Goal: Task Accomplishment & Management: Manage account settings

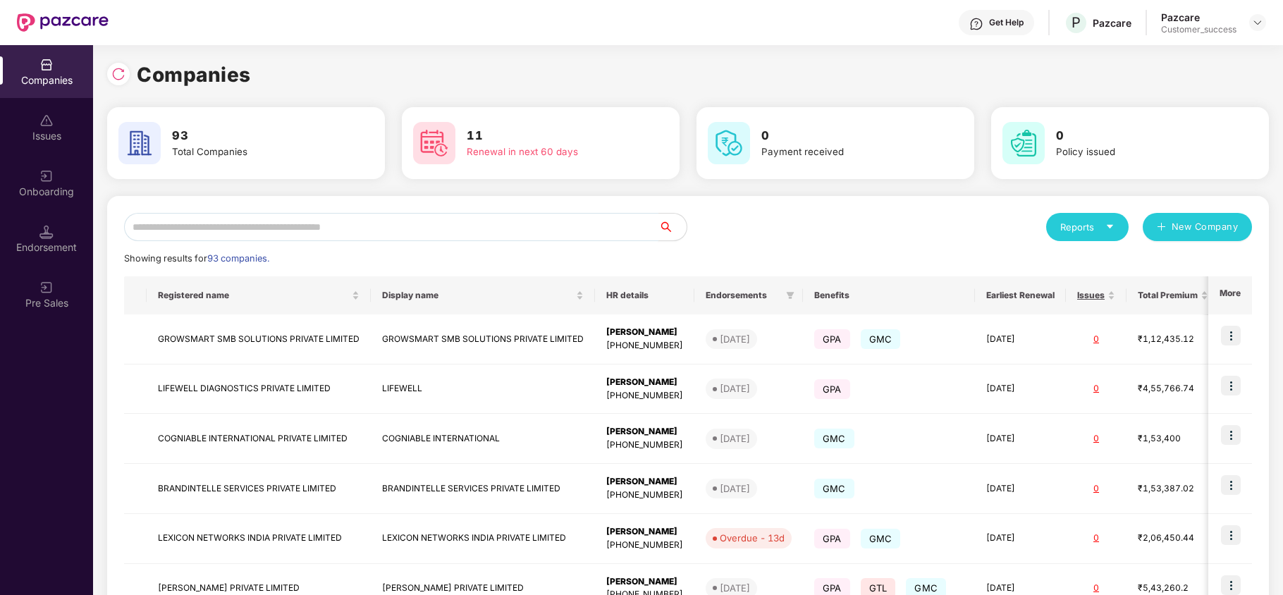
click at [321, 237] on input "text" at bounding box center [391, 227] width 534 height 28
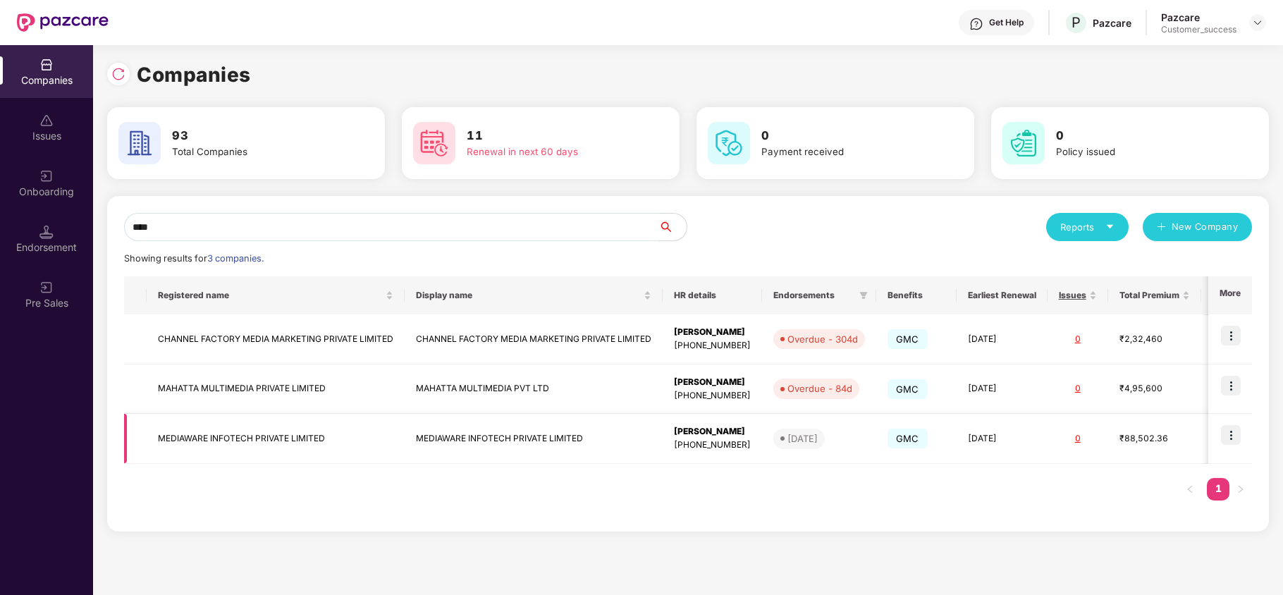
type input "****"
click at [1226, 436] on img at bounding box center [1231, 435] width 20 height 20
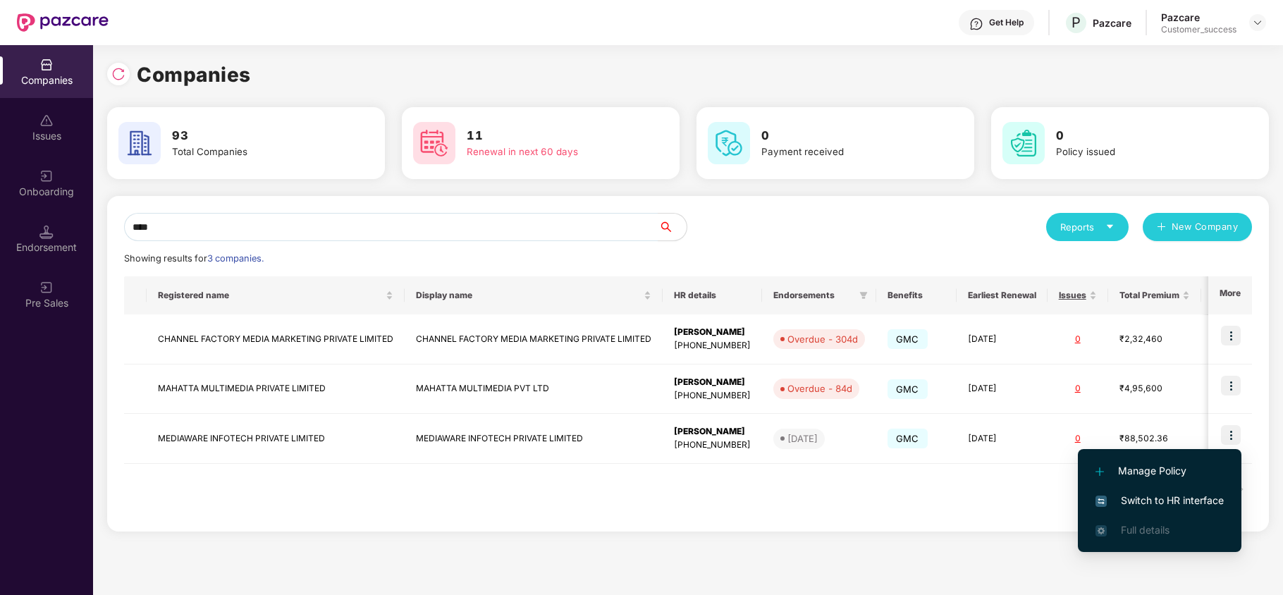
click at [1149, 499] on span "Switch to HR interface" at bounding box center [1159, 501] width 128 height 16
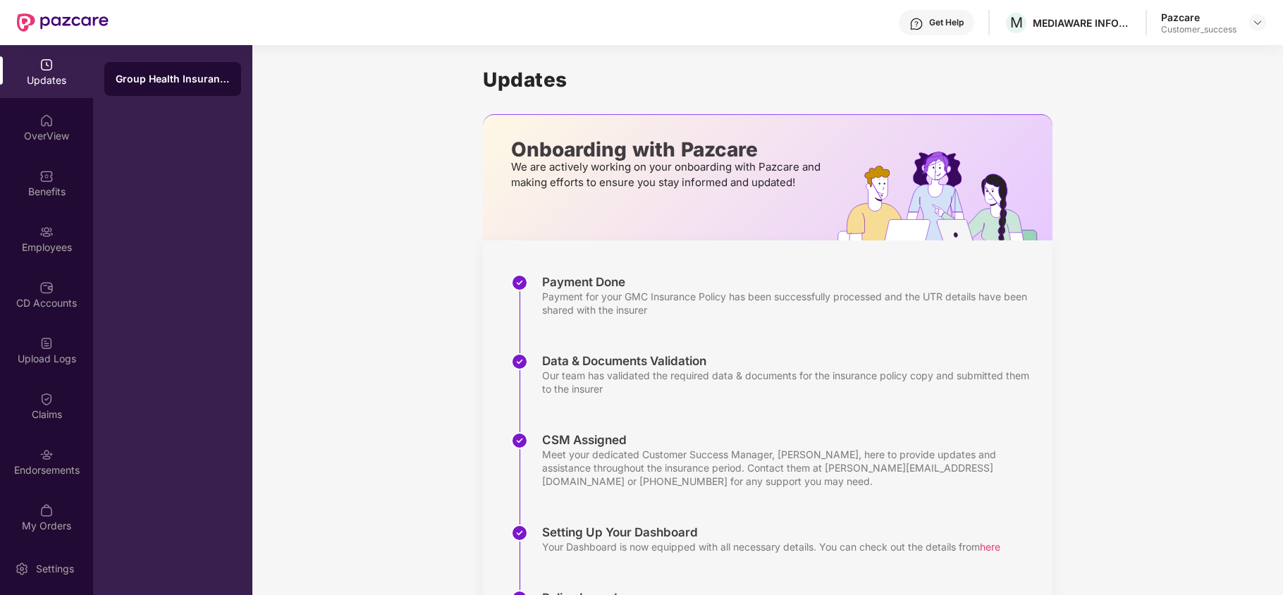
click at [51, 240] on div "Employees" at bounding box center [46, 247] width 93 height 14
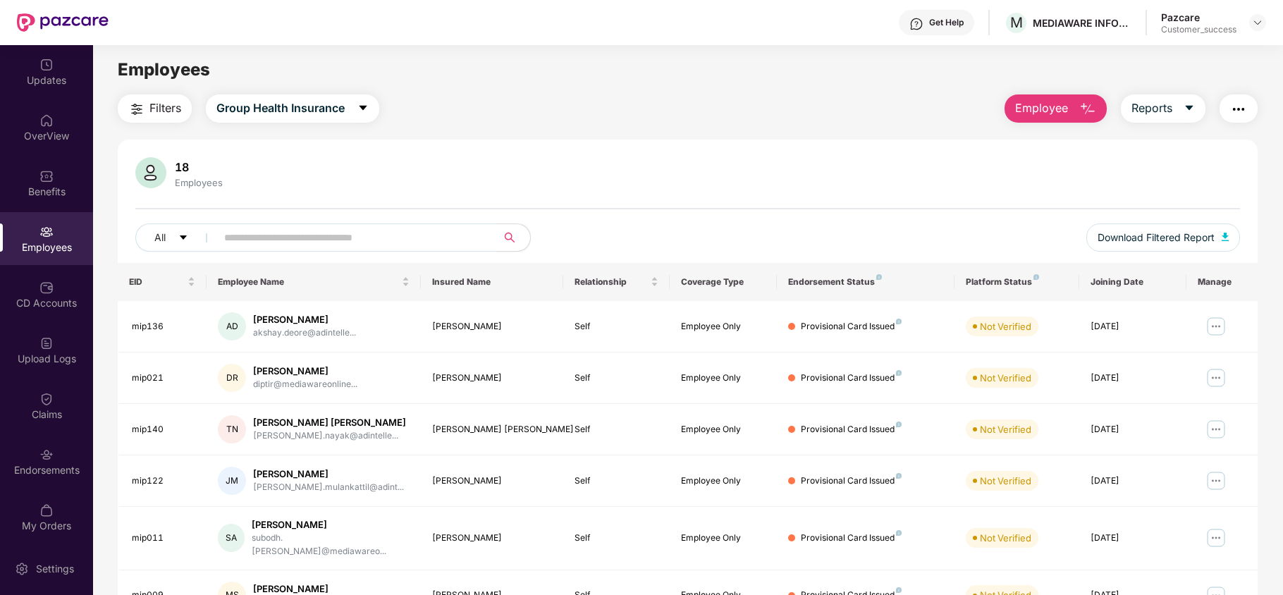
click at [348, 233] on input "text" at bounding box center [350, 237] width 253 height 21
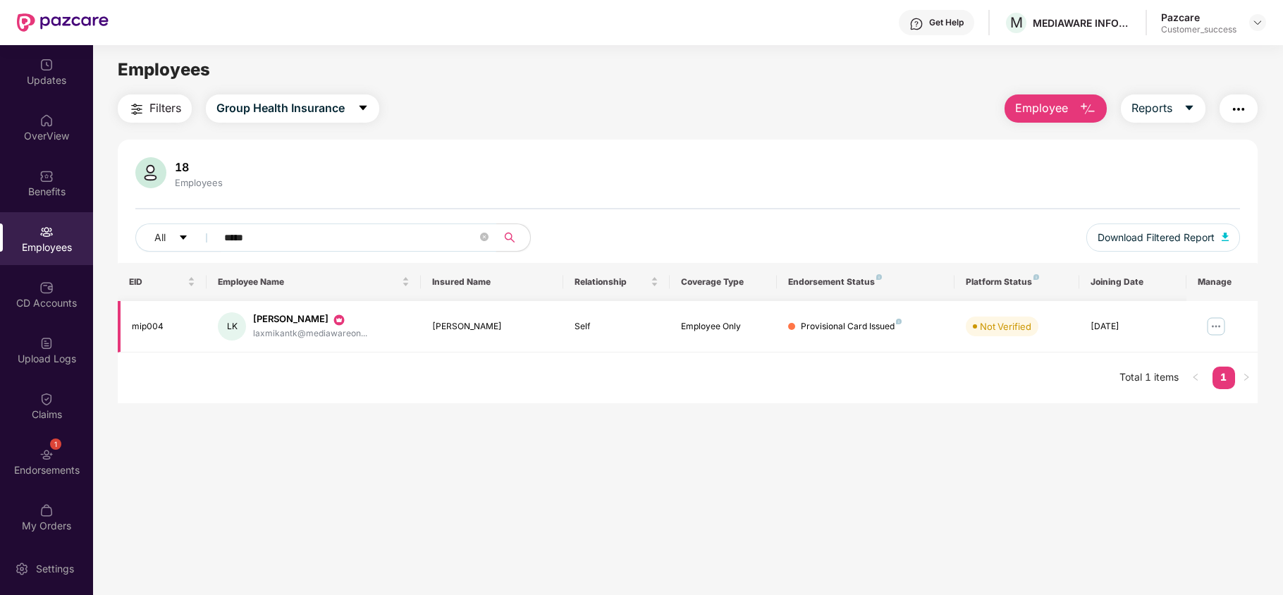
type input "*****"
click at [1214, 325] on img at bounding box center [1215, 326] width 23 height 23
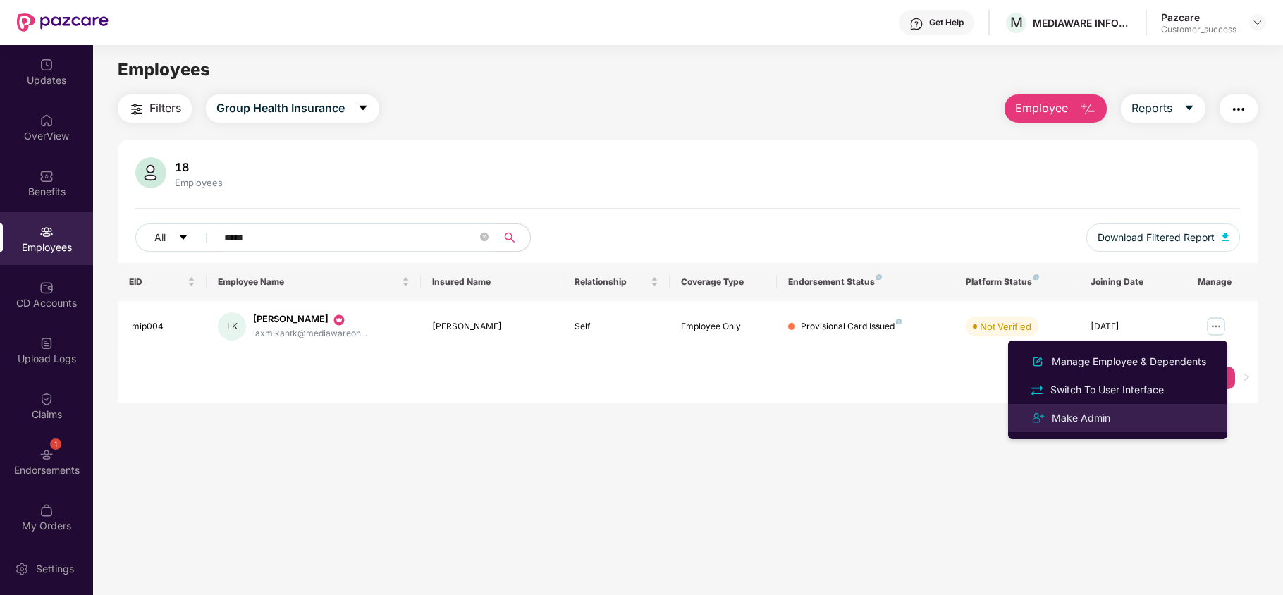
click at [1140, 415] on div "Make Admin" at bounding box center [1117, 417] width 183 height 17
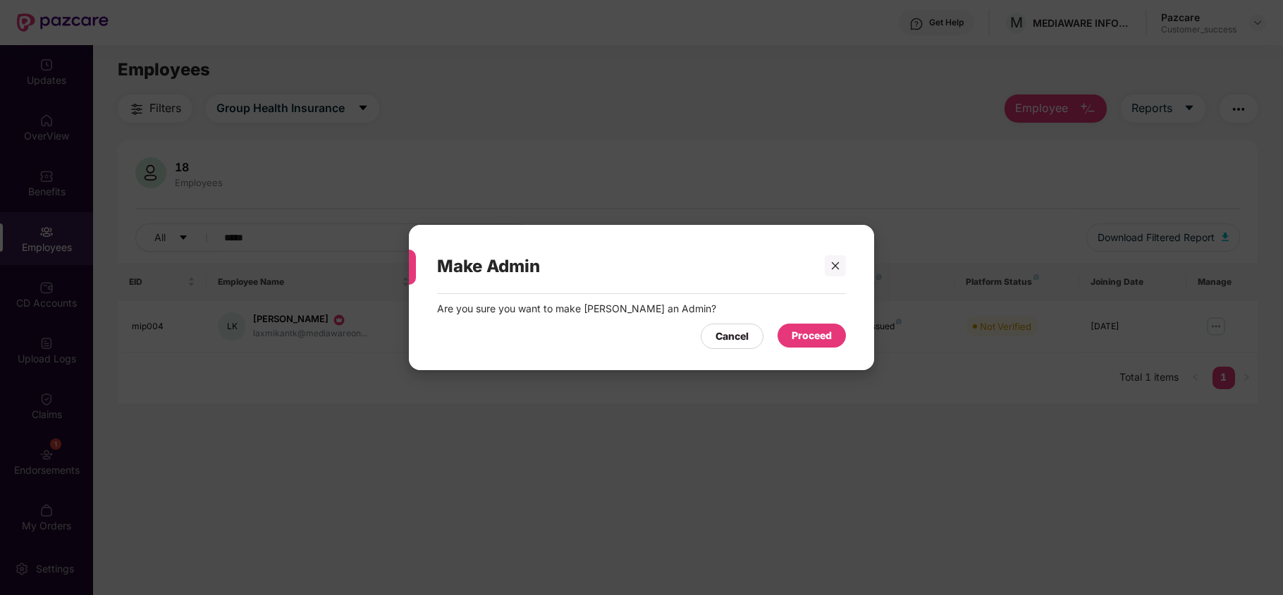
click at [827, 340] on div "Proceed" at bounding box center [811, 336] width 40 height 16
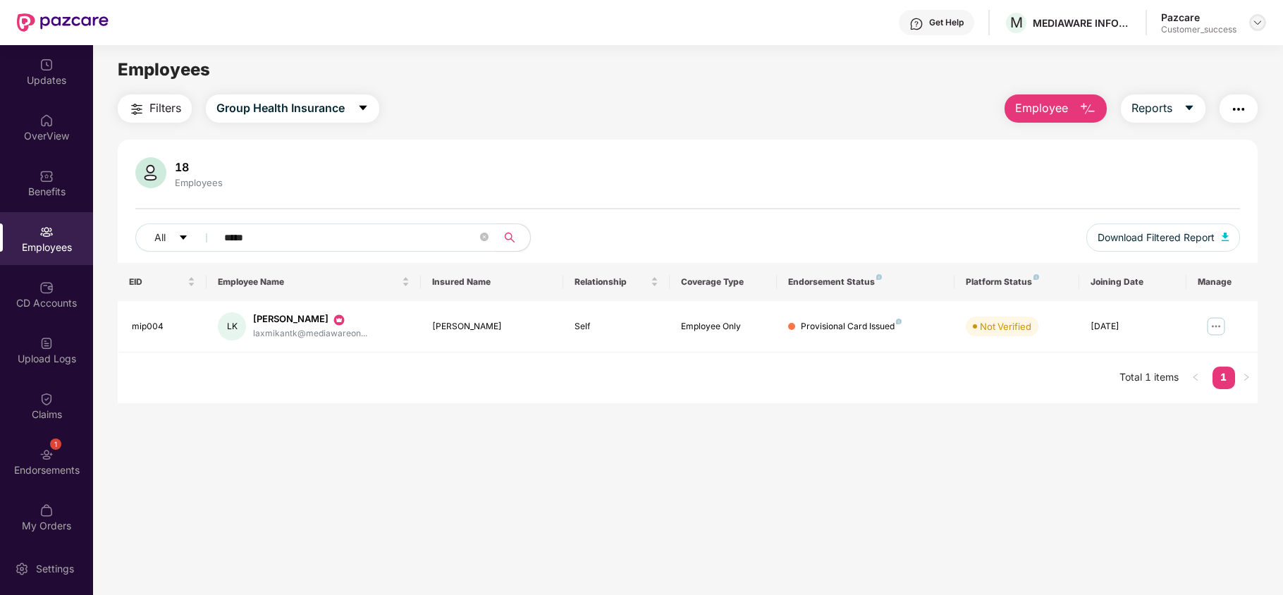
click at [1259, 21] on img at bounding box center [1257, 22] width 11 height 11
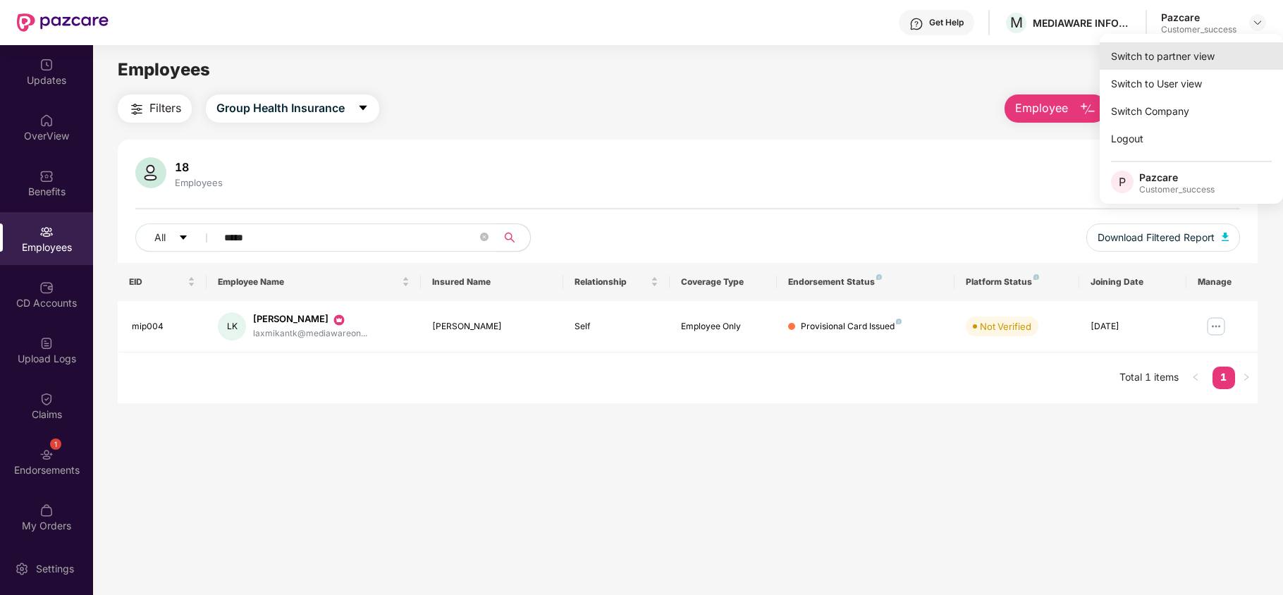
click at [1216, 49] on div "Switch to partner view" at bounding box center [1190, 55] width 183 height 27
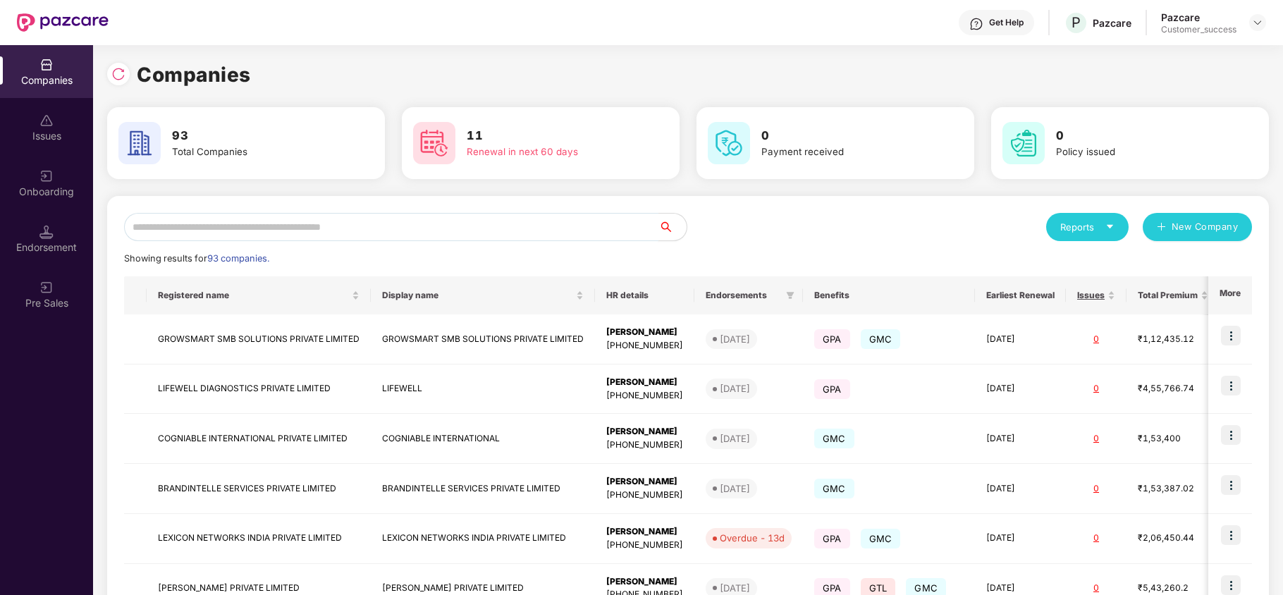
click at [340, 213] on input "text" at bounding box center [391, 227] width 534 height 28
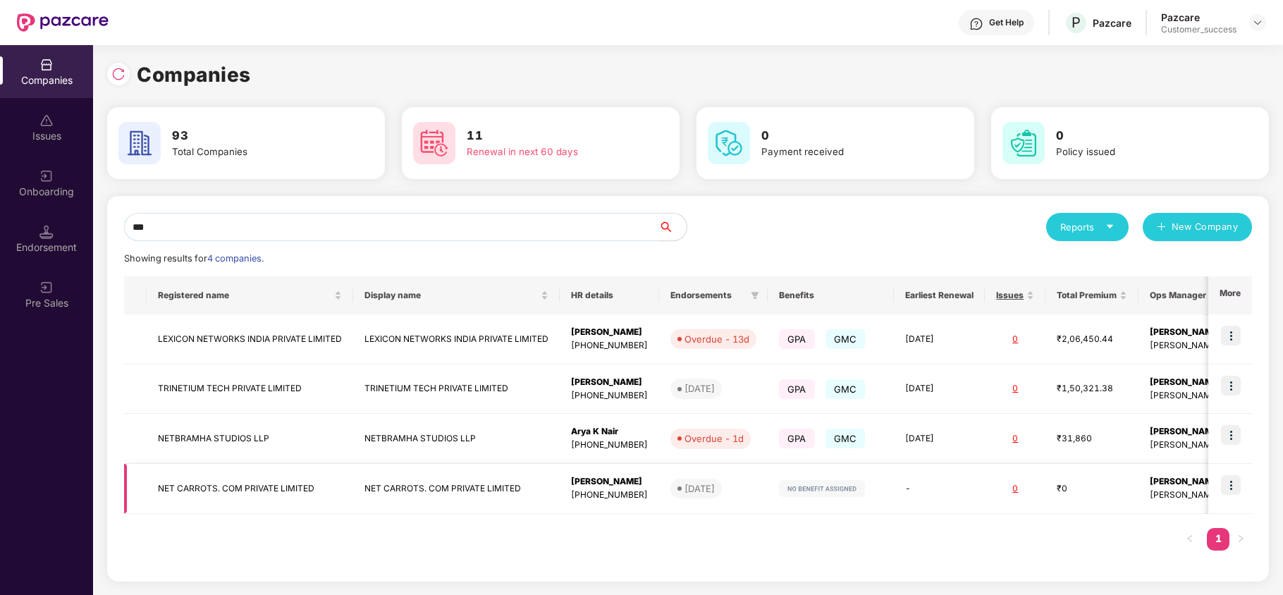
type input "***"
click at [1230, 477] on img at bounding box center [1231, 485] width 20 height 20
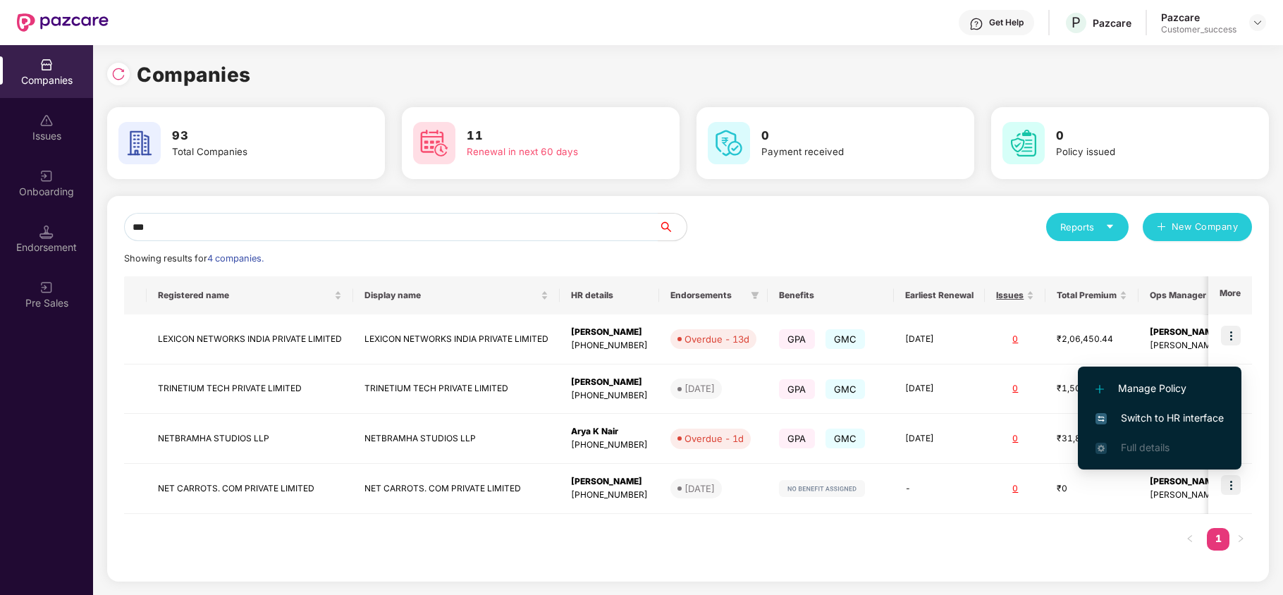
click at [1165, 407] on li "Switch to HR interface" at bounding box center [1159, 418] width 163 height 30
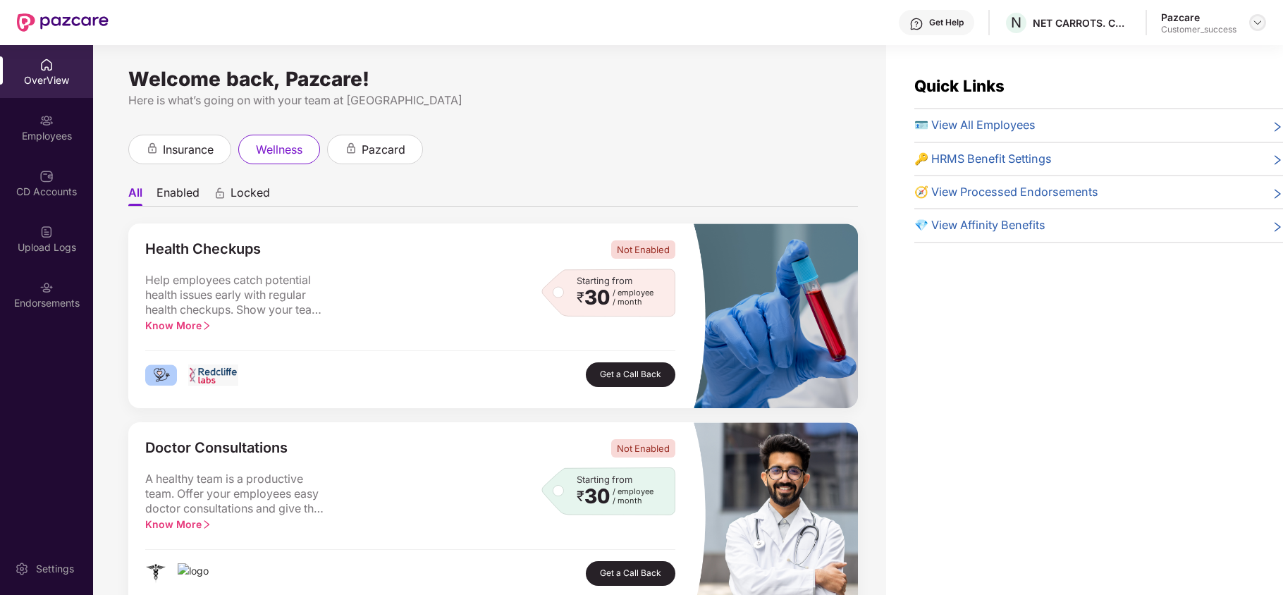
click at [1258, 21] on img at bounding box center [1257, 22] width 11 height 11
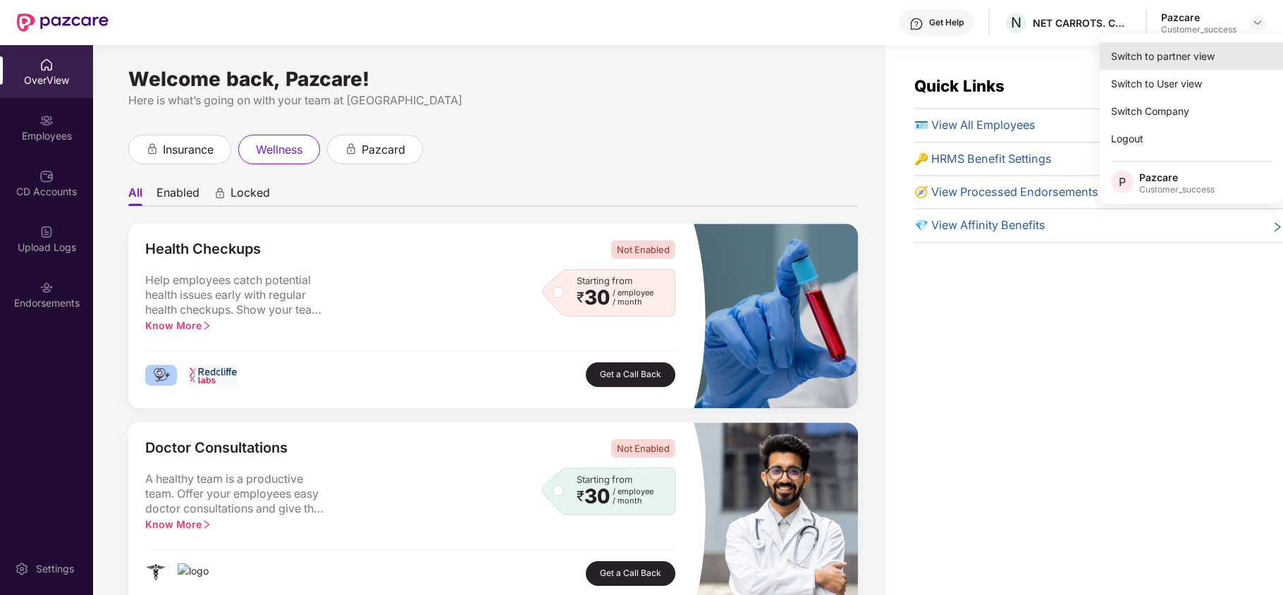
click at [1193, 56] on div "Switch to partner view" at bounding box center [1190, 55] width 183 height 27
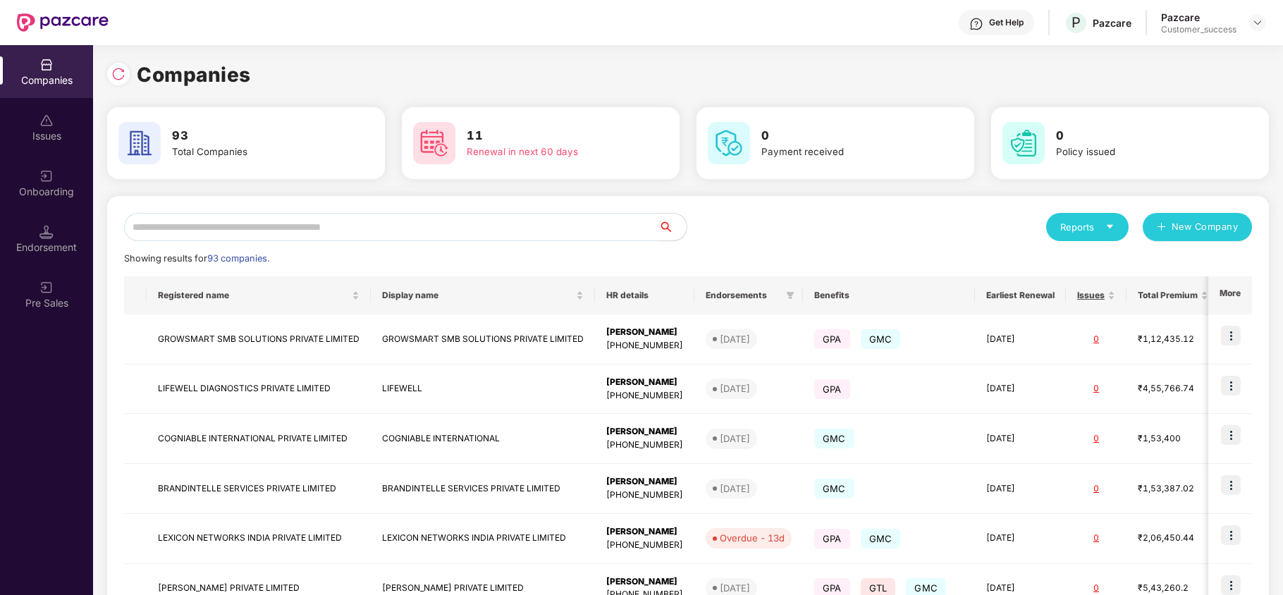
click at [435, 223] on input "text" at bounding box center [391, 227] width 534 height 28
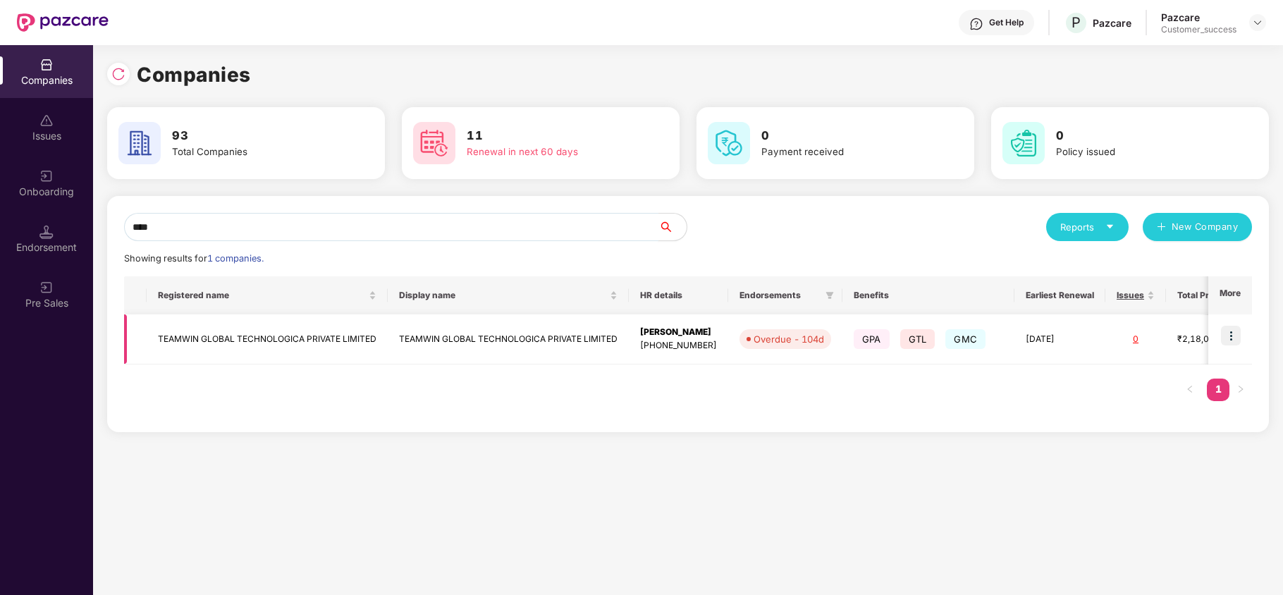
type input "****"
click at [226, 344] on td "TEAMWIN GLOBAL TECHNOLOGICA PRIVATE LIMITED" at bounding box center [267, 339] width 241 height 50
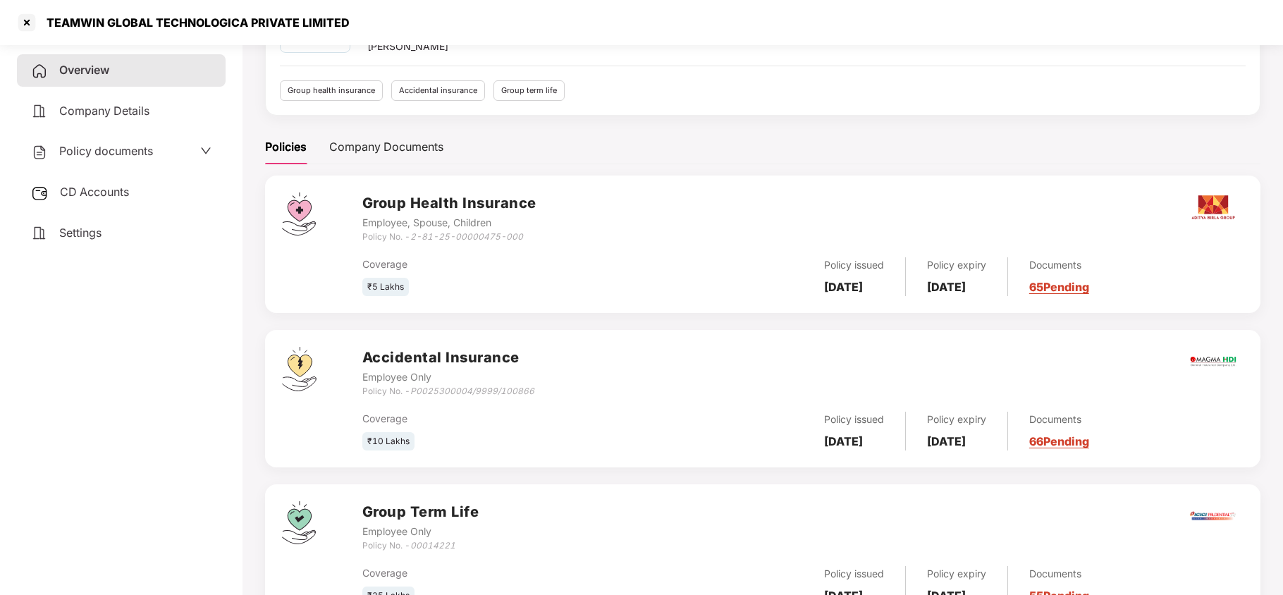
scroll to position [121, 0]
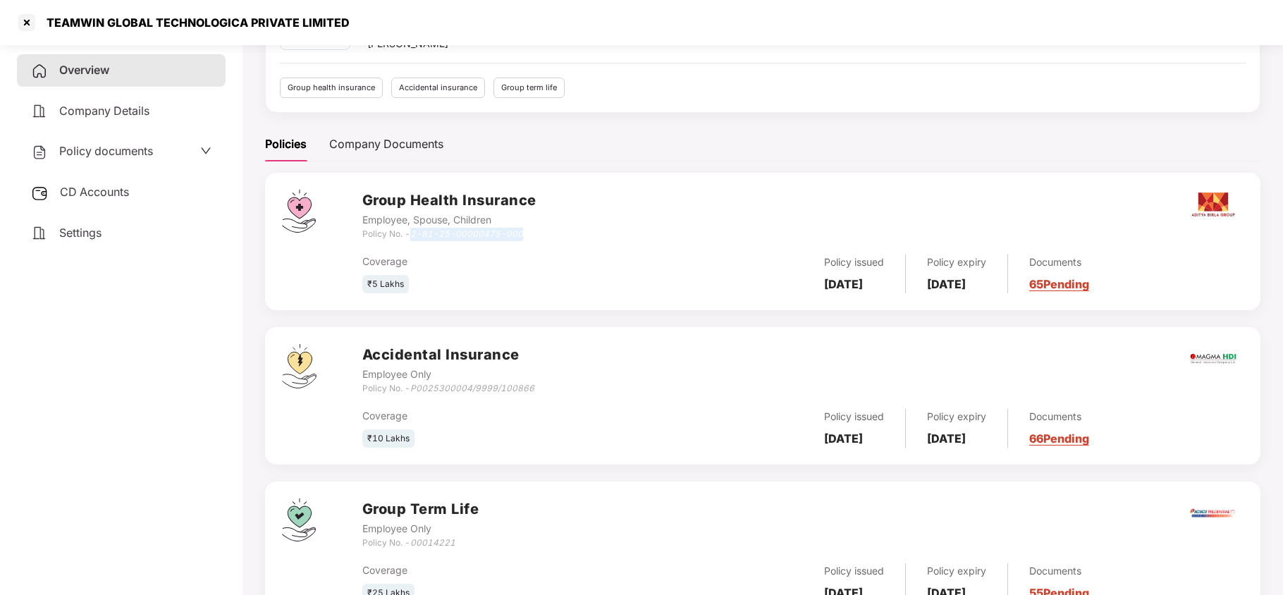
copy icon "2-81-25-00000475-000"
drag, startPoint x: 412, startPoint y: 233, endPoint x: 533, endPoint y: 234, distance: 121.2
click at [533, 234] on div "Policy No. - 2-81-25-00000475-000" at bounding box center [449, 234] width 174 height 13
click at [154, 192] on div "CD Accounts" at bounding box center [121, 192] width 209 height 32
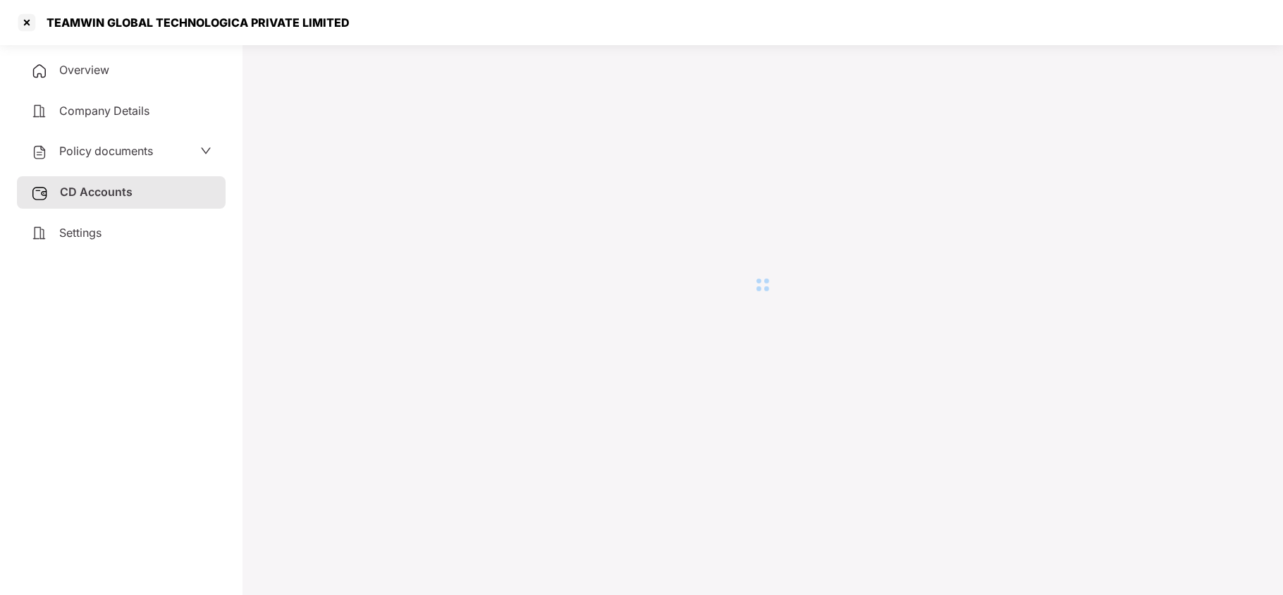
scroll to position [38, 0]
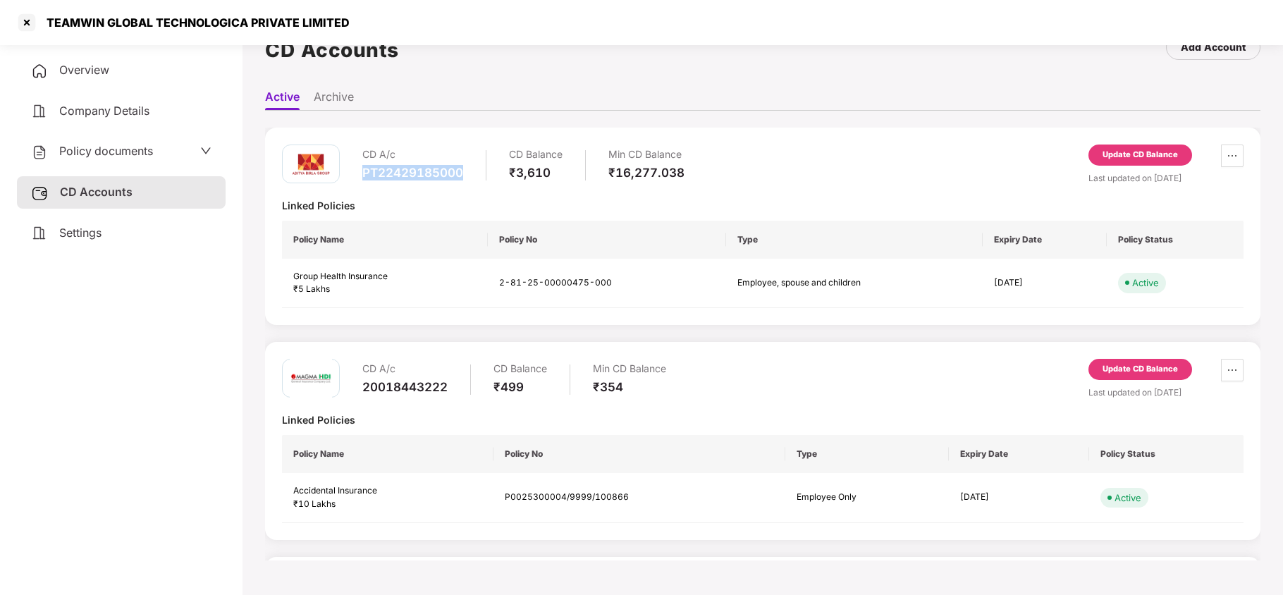
drag, startPoint x: 362, startPoint y: 167, endPoint x: 466, endPoint y: 179, distance: 105.0
click at [466, 179] on div "CD A/c PT22429185000 CD Balance ₹3,610 Min CD Balance ₹16,277.038" at bounding box center [523, 164] width 322 height 40
copy div "PT22429185000"
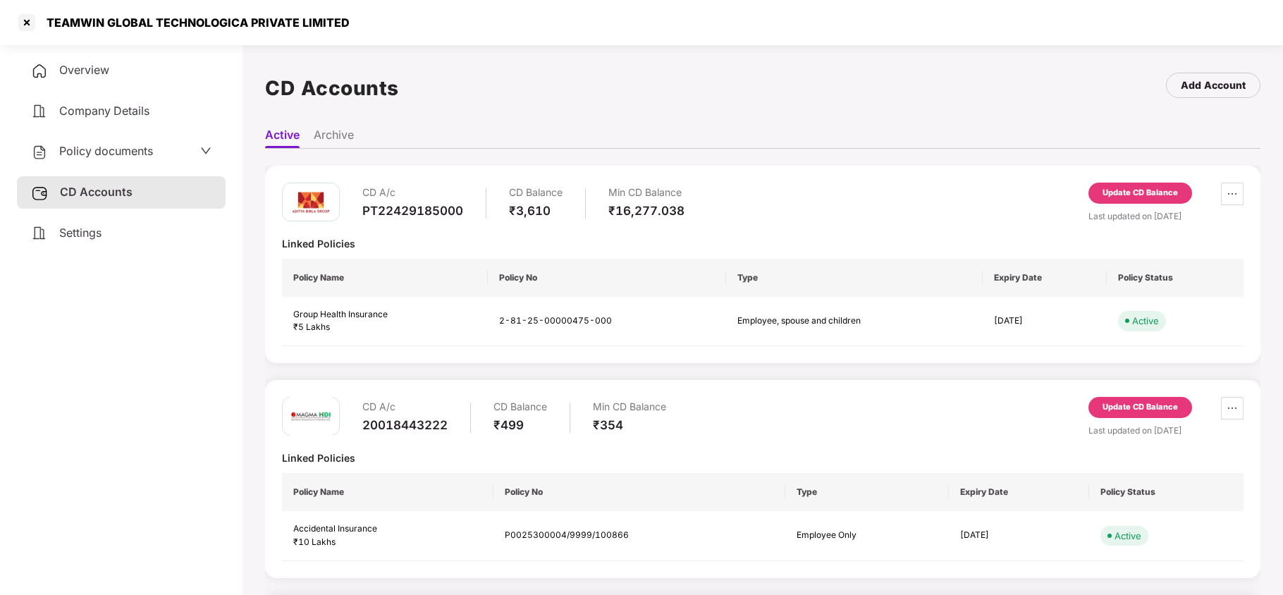
click at [262, 20] on div "TEAMWIN GLOBAL TECHNOLOGICA PRIVATE LIMITED" at bounding box center [193, 23] width 311 height 14
copy div "TEAMWIN GLOBAL TECHNOLOGICA PRIVATE LIMITED"
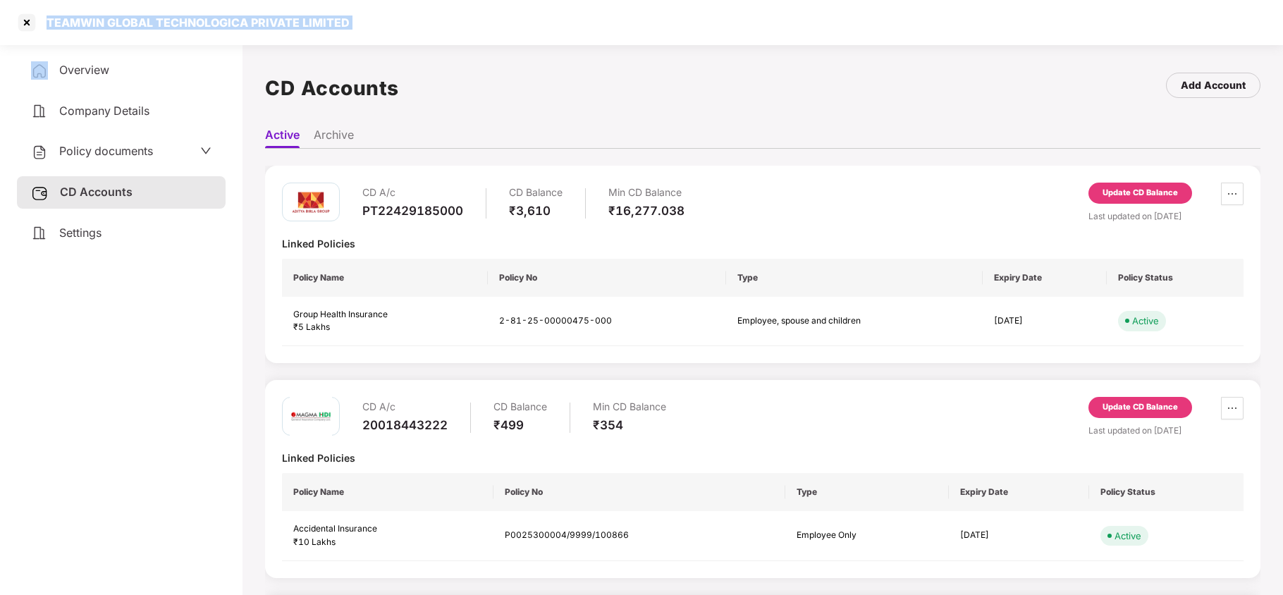
click at [123, 12] on div "TEAMWIN GLOBAL TECHNOLOGICA PRIVATE LIMITED" at bounding box center [183, 22] width 334 height 23
copy div "TEAMWIN GLOBAL TECHNOLOGICA PRIVATE LIMITED"
drag, startPoint x: 49, startPoint y: 20, endPoint x: 347, endPoint y: 27, distance: 298.2
click at [347, 27] on div "TEAMWIN GLOBAL TECHNOLOGICA PRIVATE LIMITED" at bounding box center [641, 22] width 1283 height 45
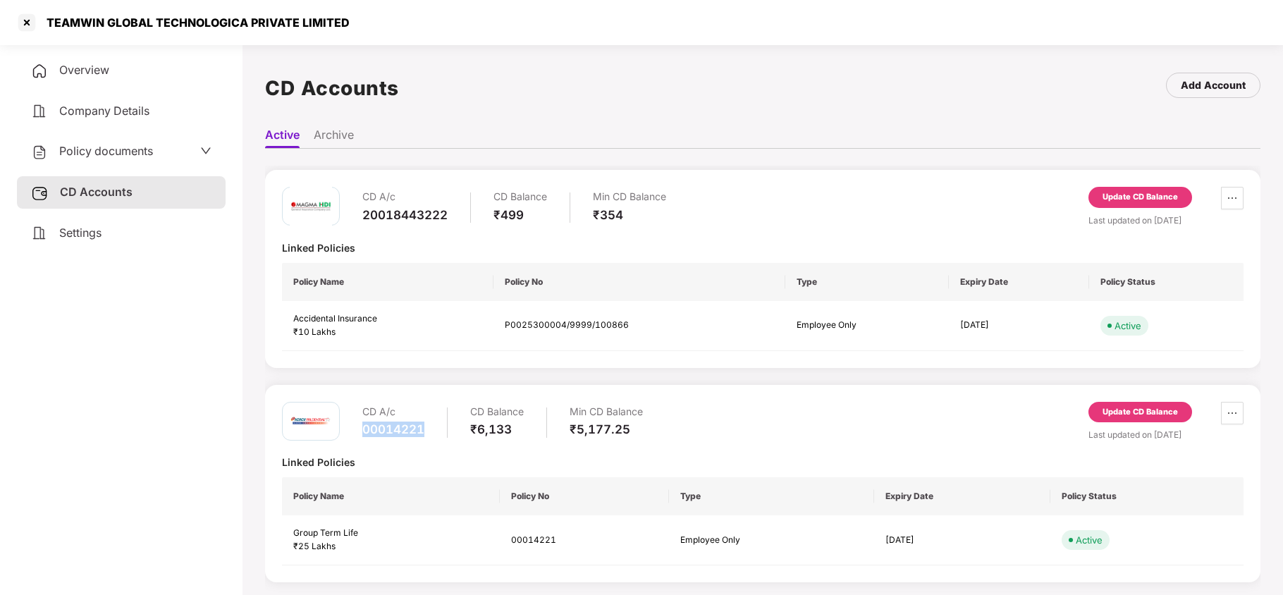
drag, startPoint x: 362, startPoint y: 426, endPoint x: 431, endPoint y: 434, distance: 70.2
click at [431, 434] on div "CD A/c 00014221 CD Balance ₹6,133 Min CD Balance ₹5,177.25" at bounding box center [502, 422] width 280 height 40
copy div "00014221"
click at [120, 101] on div "Company Details" at bounding box center [121, 111] width 209 height 32
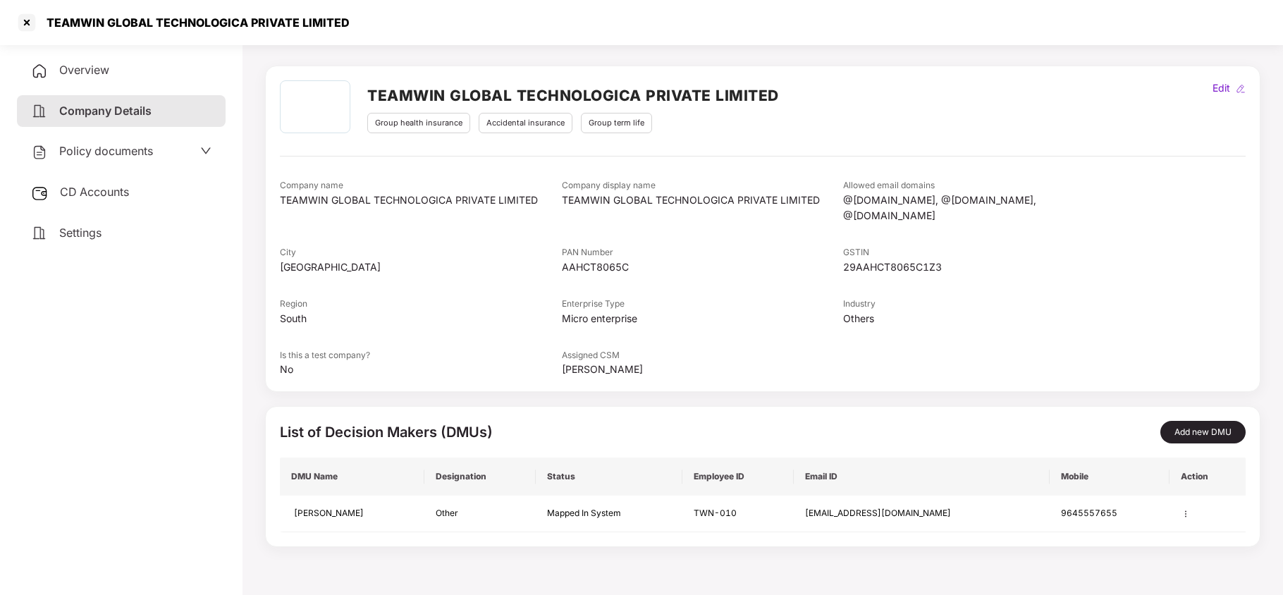
scroll to position [0, 0]
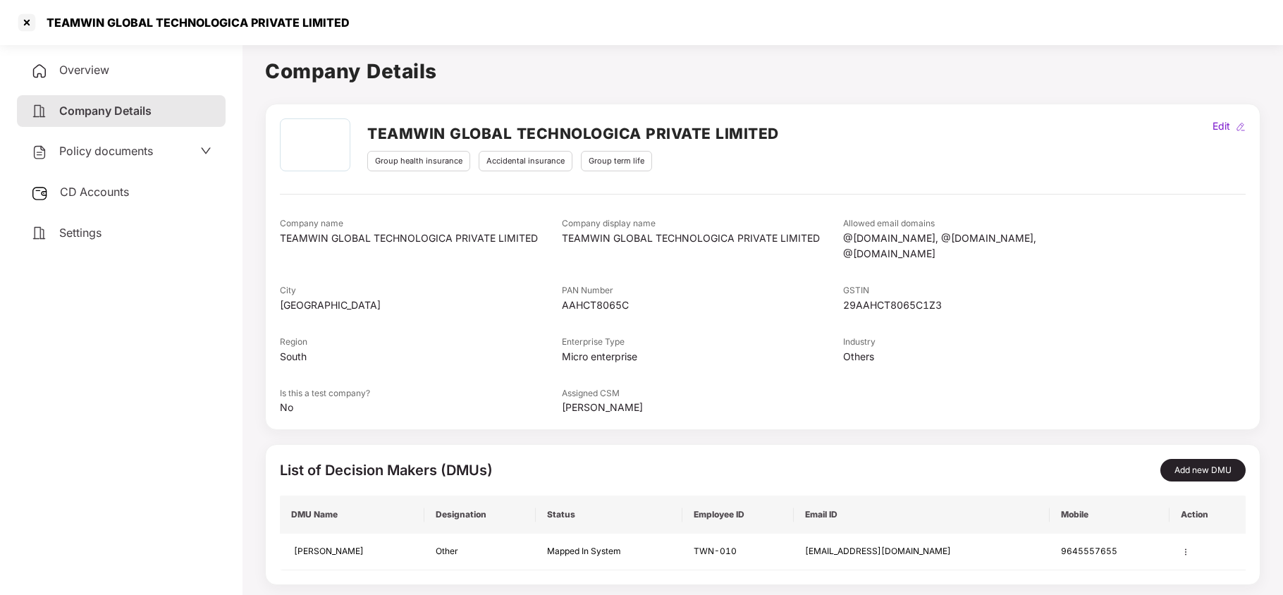
click at [110, 159] on div "Policy documents" at bounding box center [92, 151] width 122 height 18
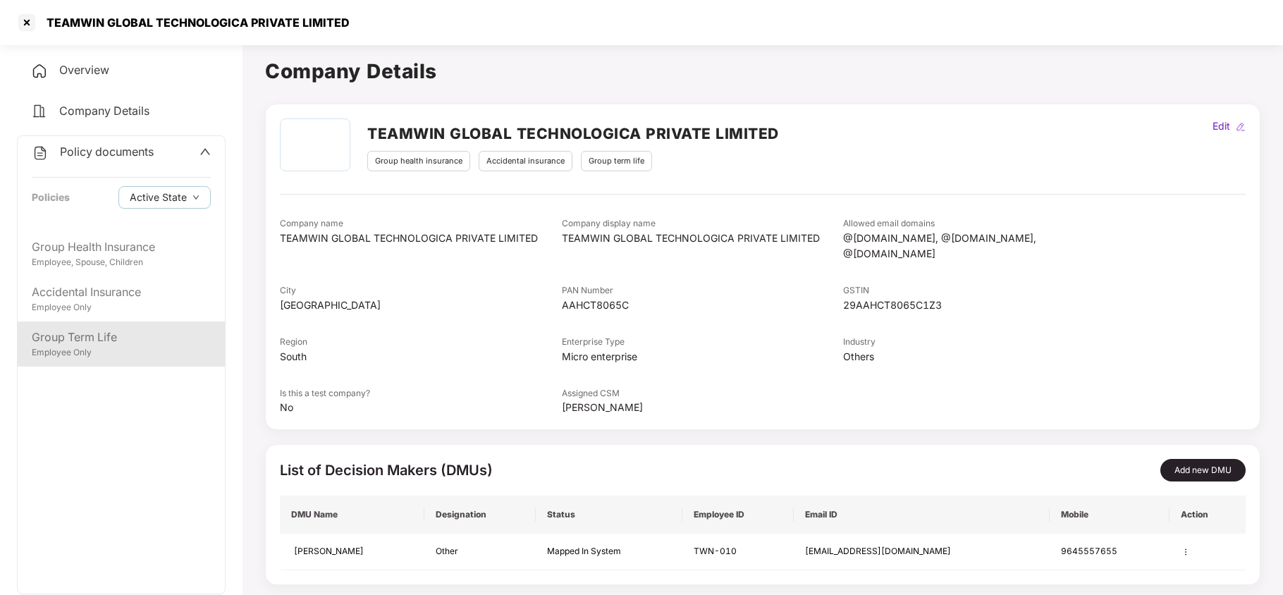
click at [128, 339] on div "Group Term Life" at bounding box center [121, 337] width 179 height 18
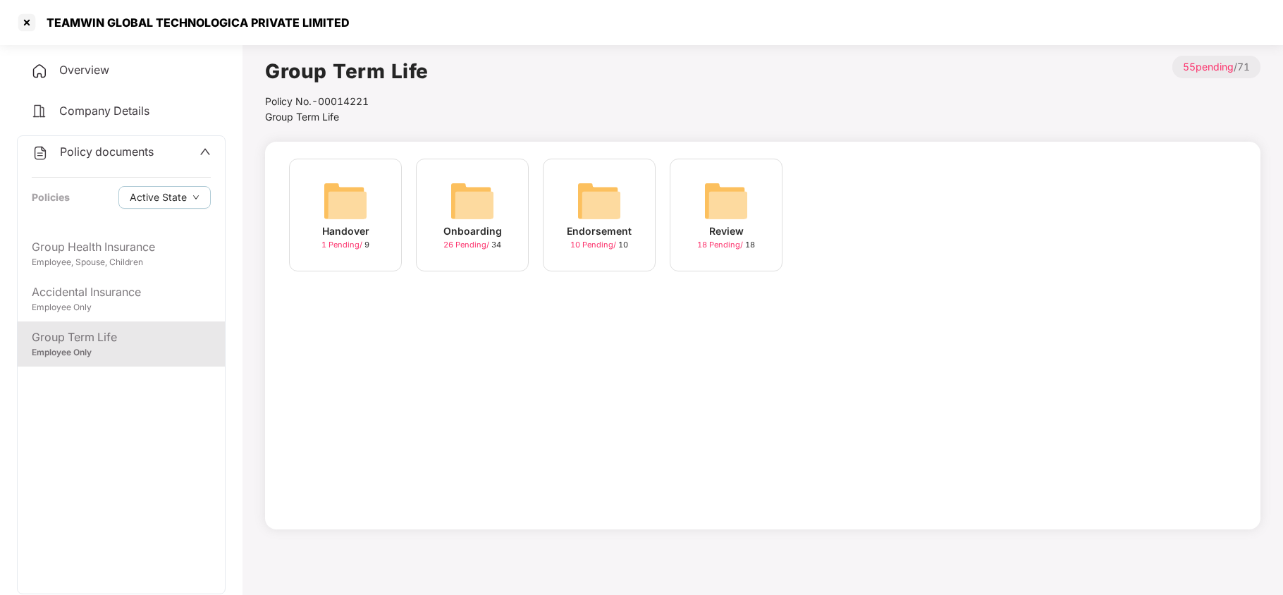
click at [80, 99] on div "Company Details" at bounding box center [121, 111] width 209 height 32
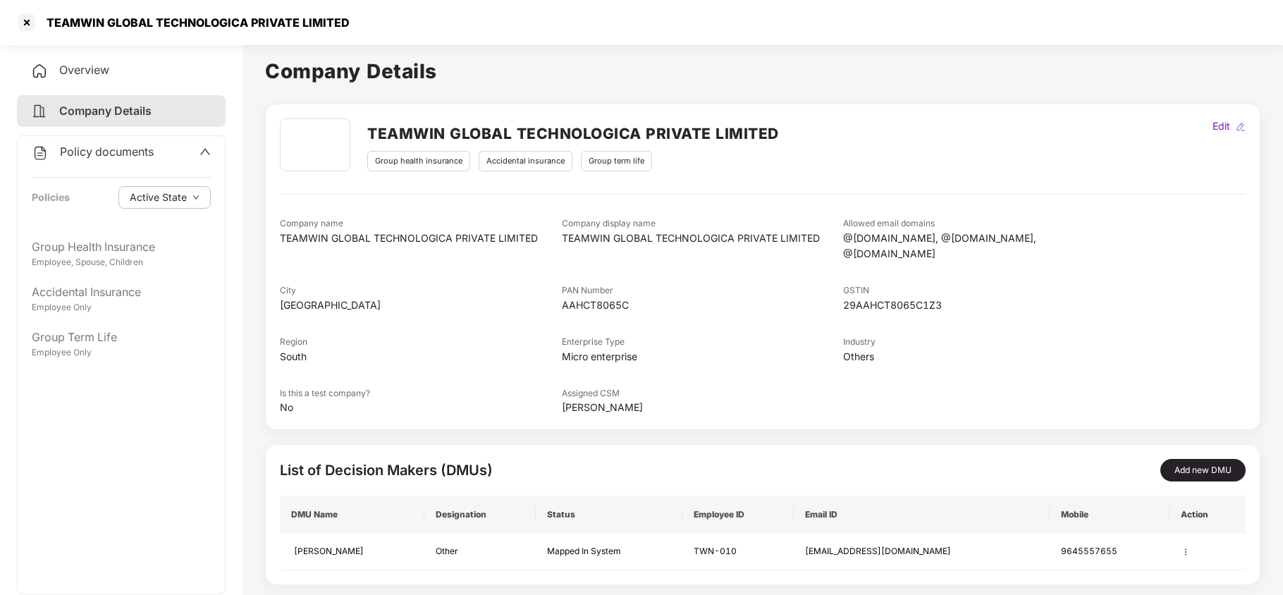
click at [94, 77] on div "Overview" at bounding box center [121, 70] width 209 height 32
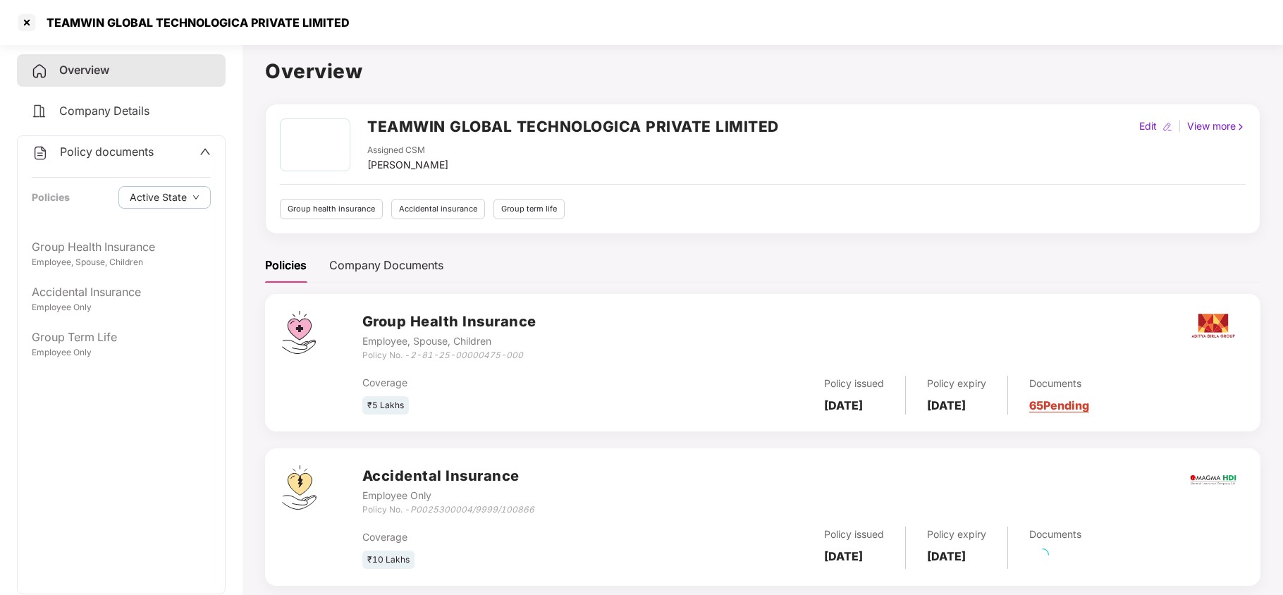
scroll to position [180, 0]
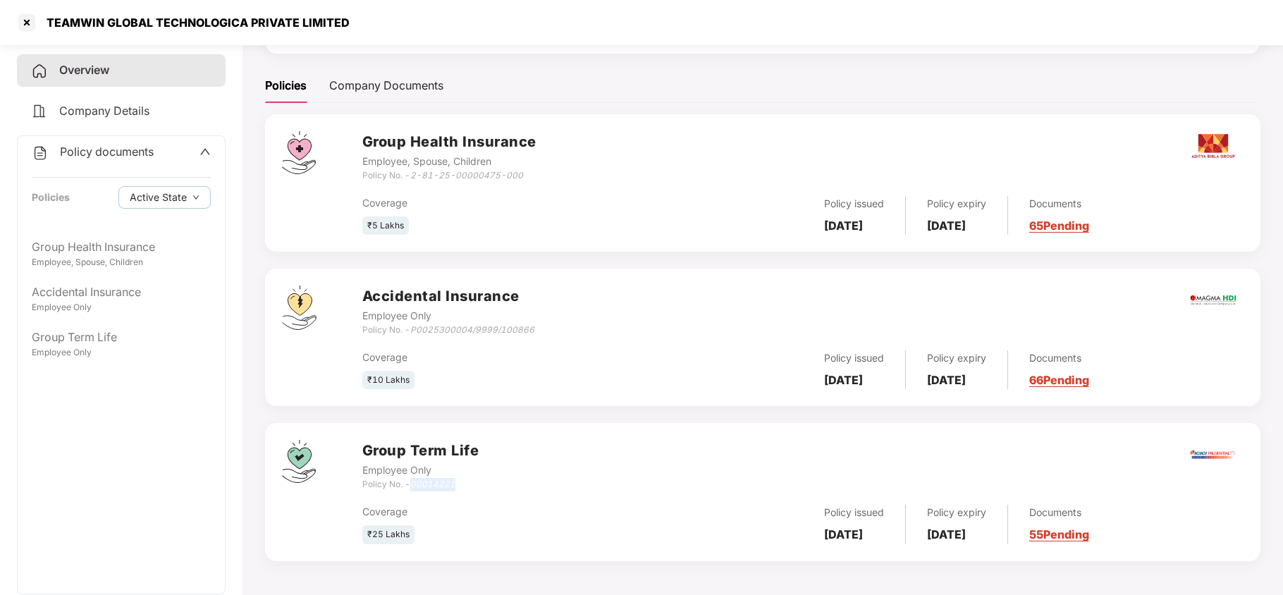
drag, startPoint x: 459, startPoint y: 483, endPoint x: 410, endPoint y: 490, distance: 49.9
click at [410, 490] on div "Policy No. - 00014221" at bounding box center [420, 484] width 117 height 13
copy div "00014221"
click at [122, 151] on span "Policy documents" at bounding box center [107, 151] width 94 height 14
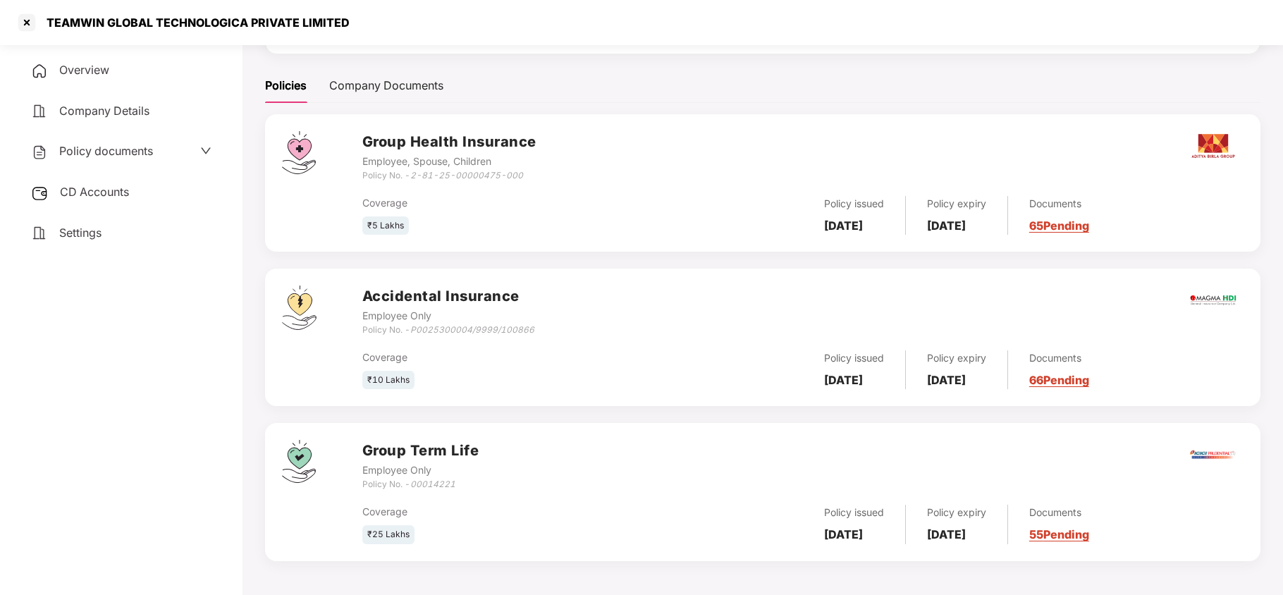
click at [124, 192] on span "CD Accounts" at bounding box center [94, 192] width 69 height 14
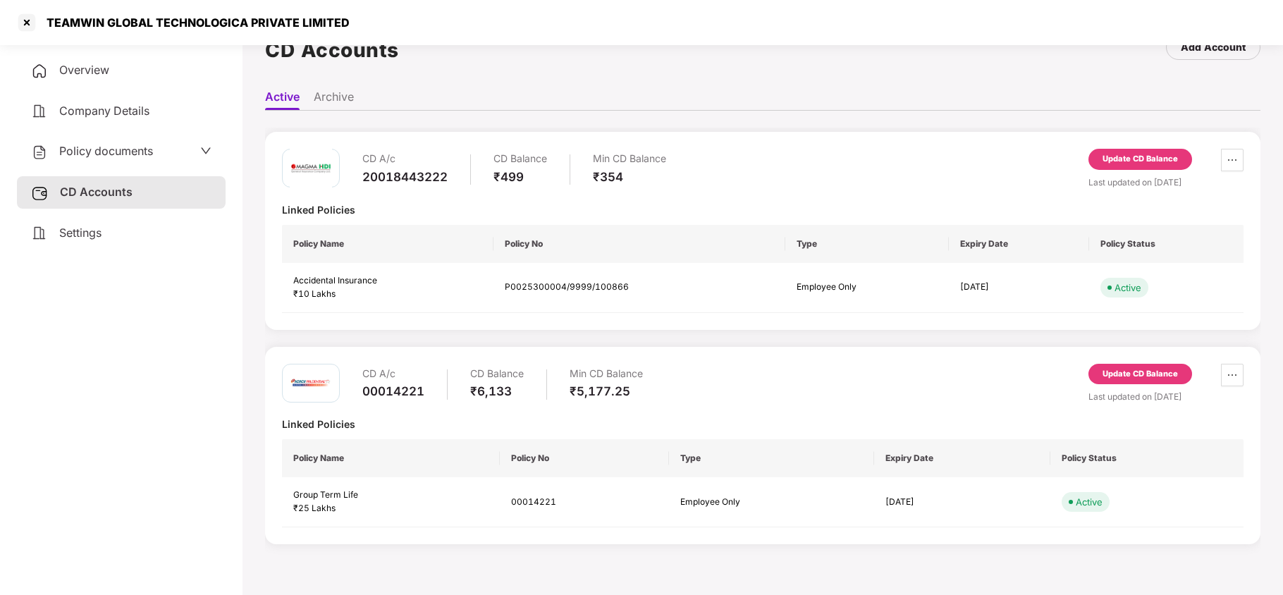
scroll to position [0, 0]
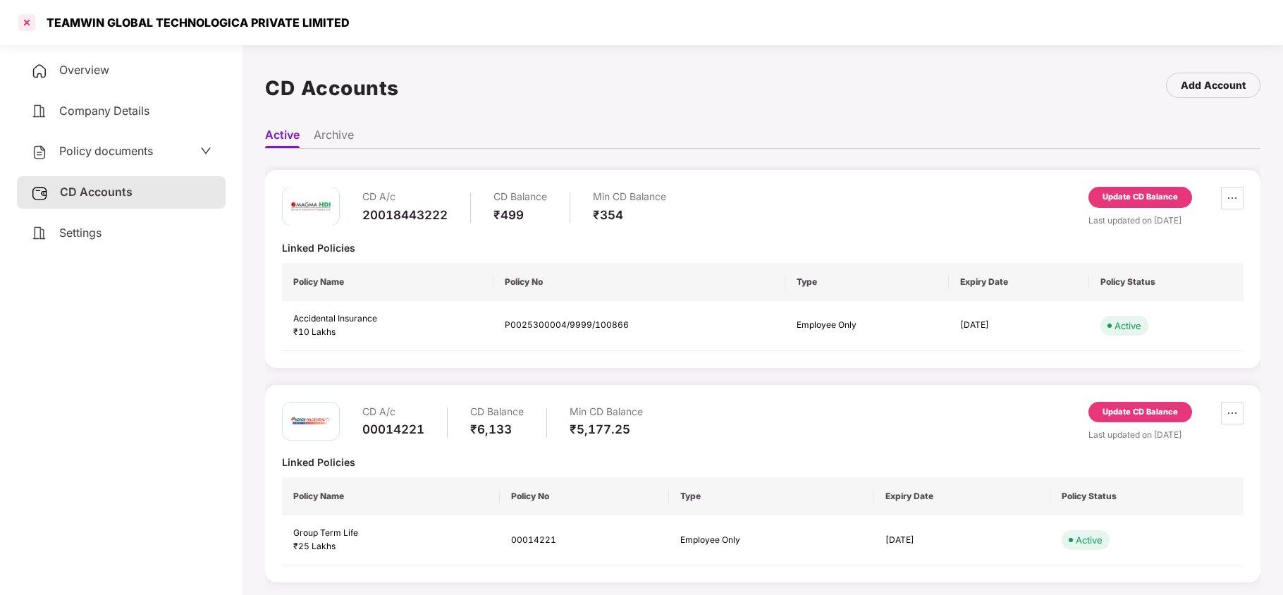
click at [23, 25] on div at bounding box center [27, 22] width 23 height 23
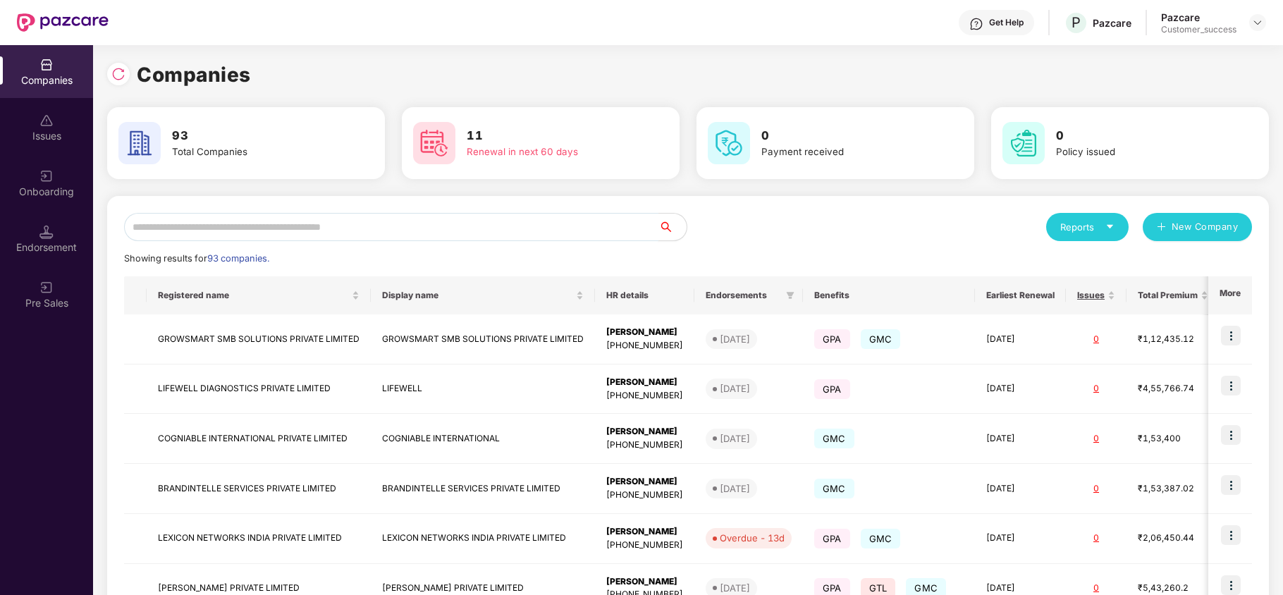
click at [252, 237] on input "text" at bounding box center [391, 227] width 534 height 28
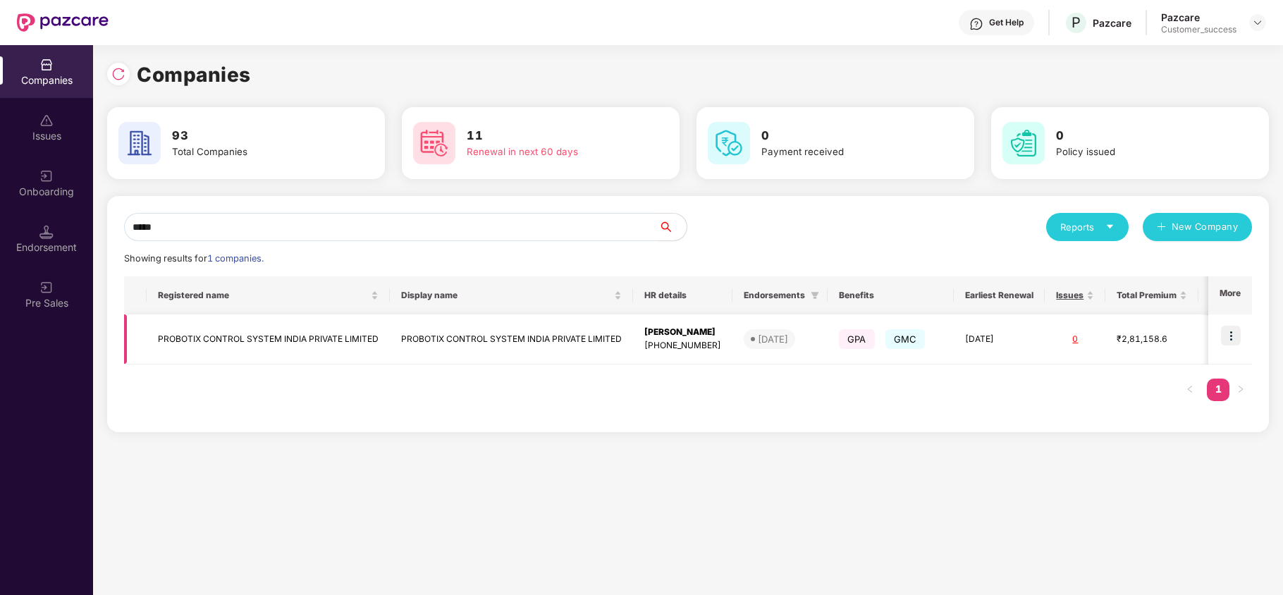
type input "*****"
click at [300, 339] on td "PROBOTIX CONTROL SYSTEM INDIA PRIVATE LIMITED" at bounding box center [268, 339] width 243 height 50
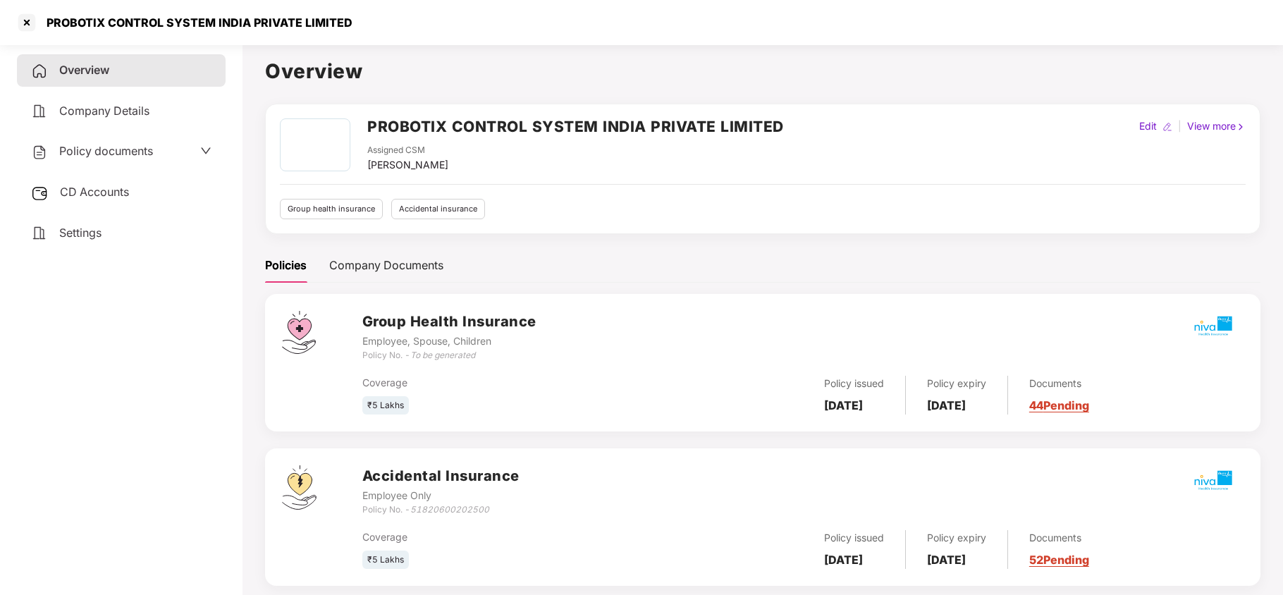
click at [139, 145] on span "Policy documents" at bounding box center [106, 151] width 94 height 14
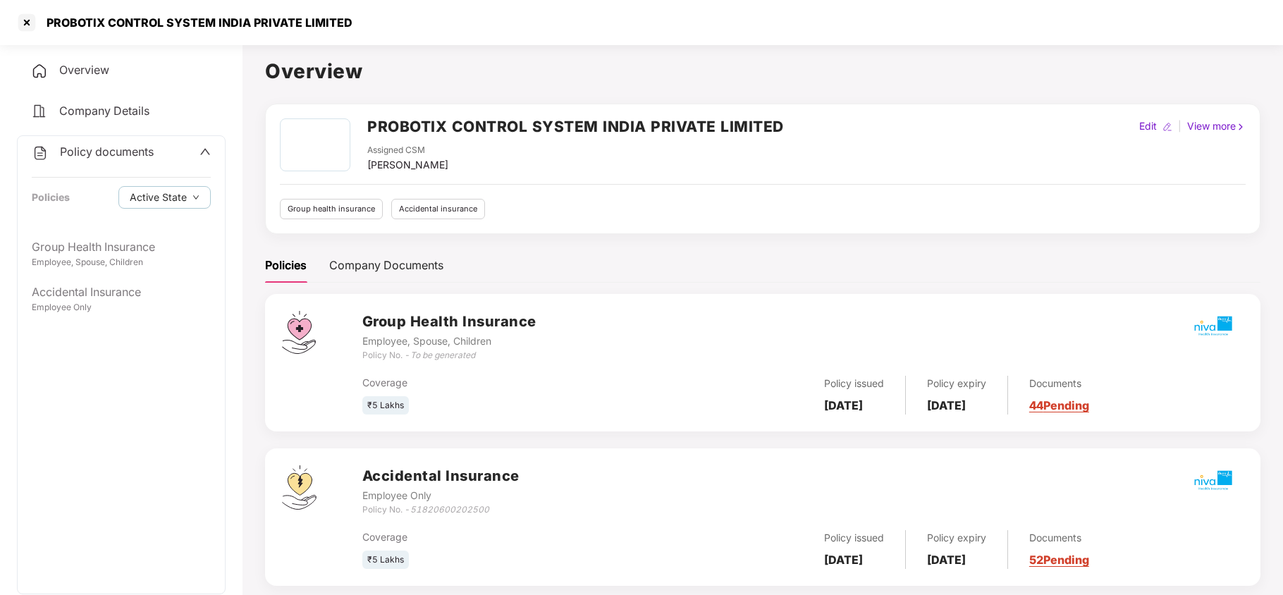
click at [121, 148] on span "Policy documents" at bounding box center [107, 151] width 94 height 14
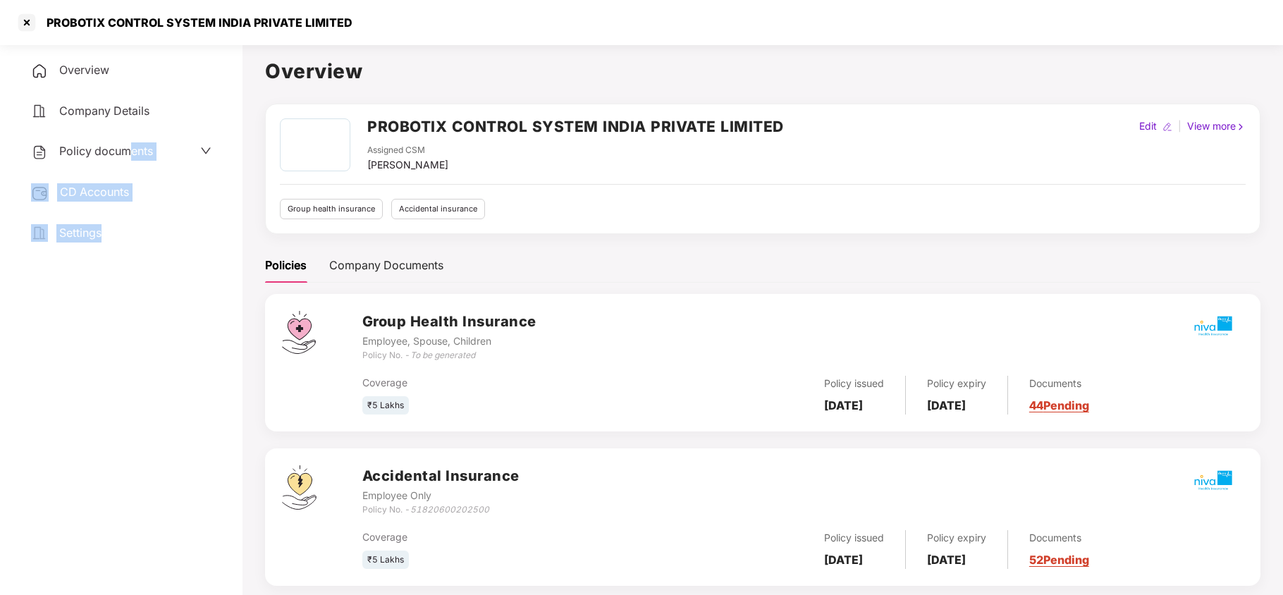
drag, startPoint x: 133, startPoint y: 149, endPoint x: 123, endPoint y: 235, distance: 86.6
click at [123, 235] on div "Overview Company Details Policy documents CD Accounts Settings" at bounding box center [121, 151] width 209 height 195
click at [140, 159] on div "Policy documents" at bounding box center [92, 151] width 122 height 18
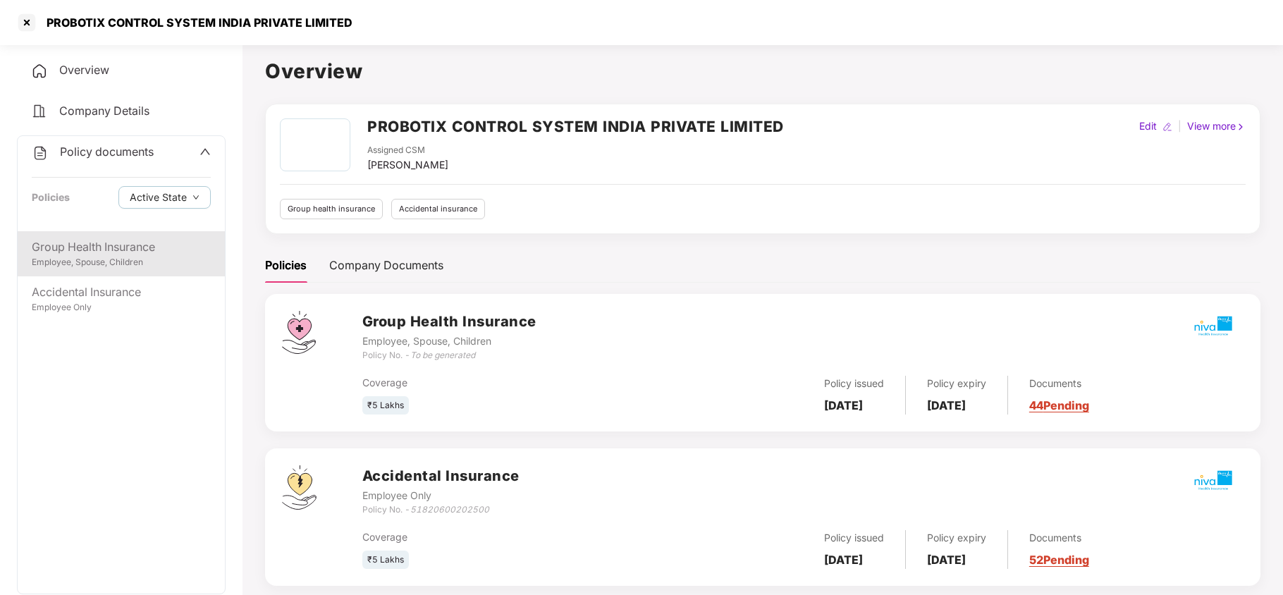
click at [113, 251] on div "Group Health Insurance" at bounding box center [121, 247] width 179 height 18
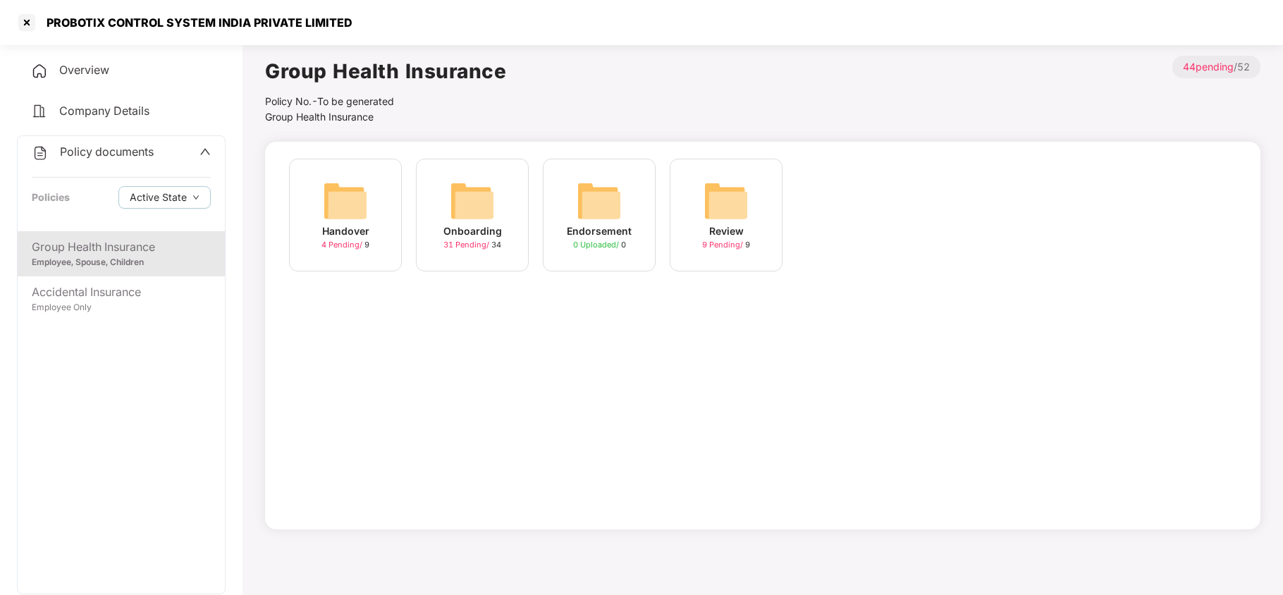
click at [469, 209] on img at bounding box center [472, 200] width 45 height 45
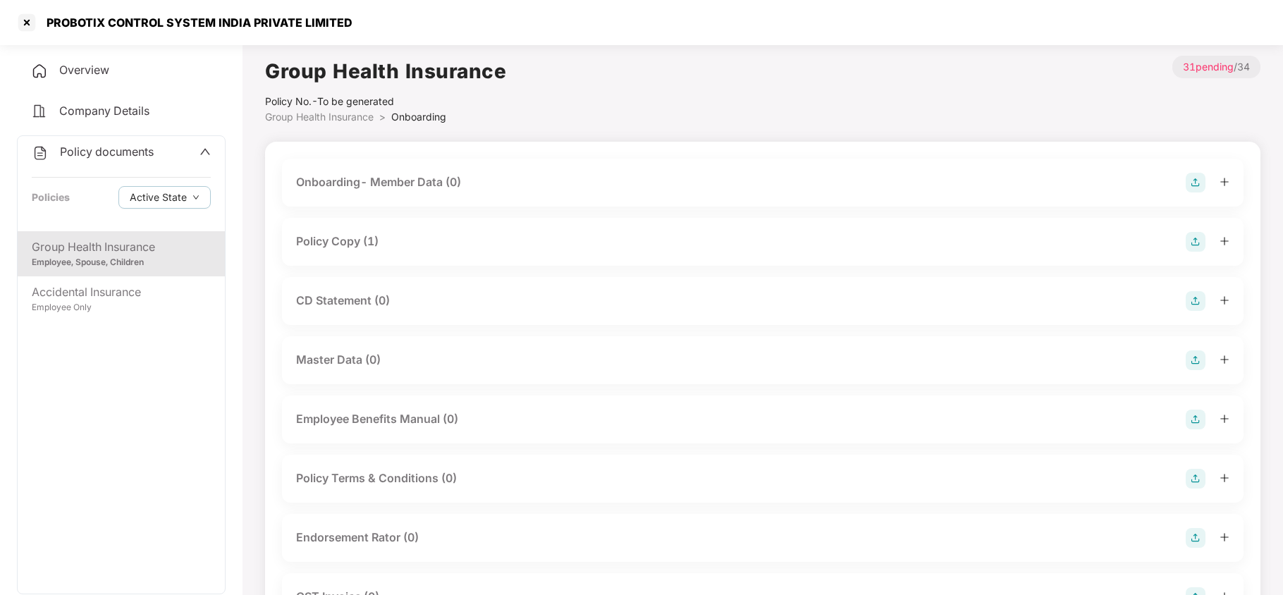
click at [89, 110] on span "Company Details" at bounding box center [104, 111] width 90 height 14
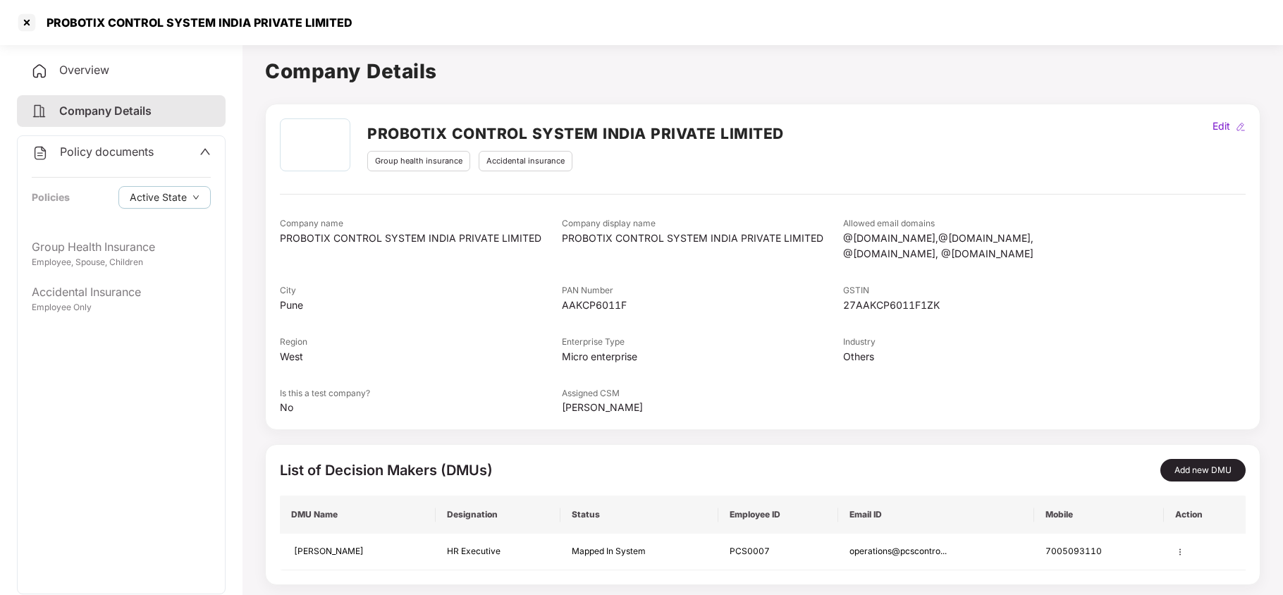
click at [104, 72] on span "Overview" at bounding box center [84, 70] width 50 height 14
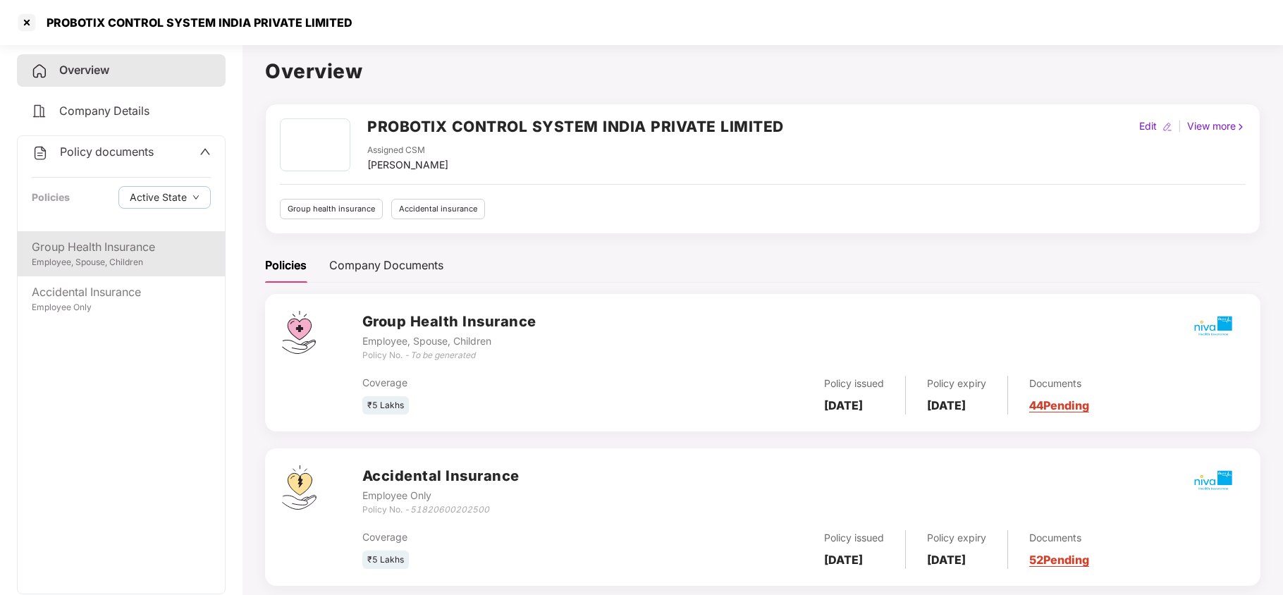
click at [93, 257] on div "Employee, Spouse, Children" at bounding box center [121, 262] width 179 height 13
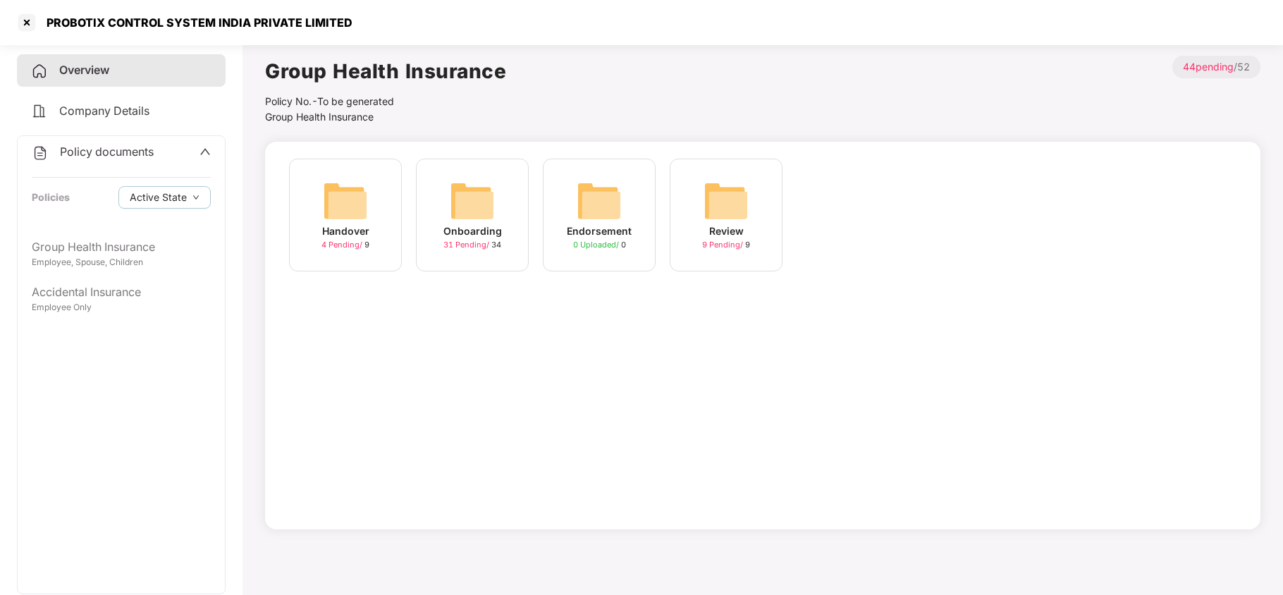
click at [478, 209] on img at bounding box center [472, 200] width 45 height 45
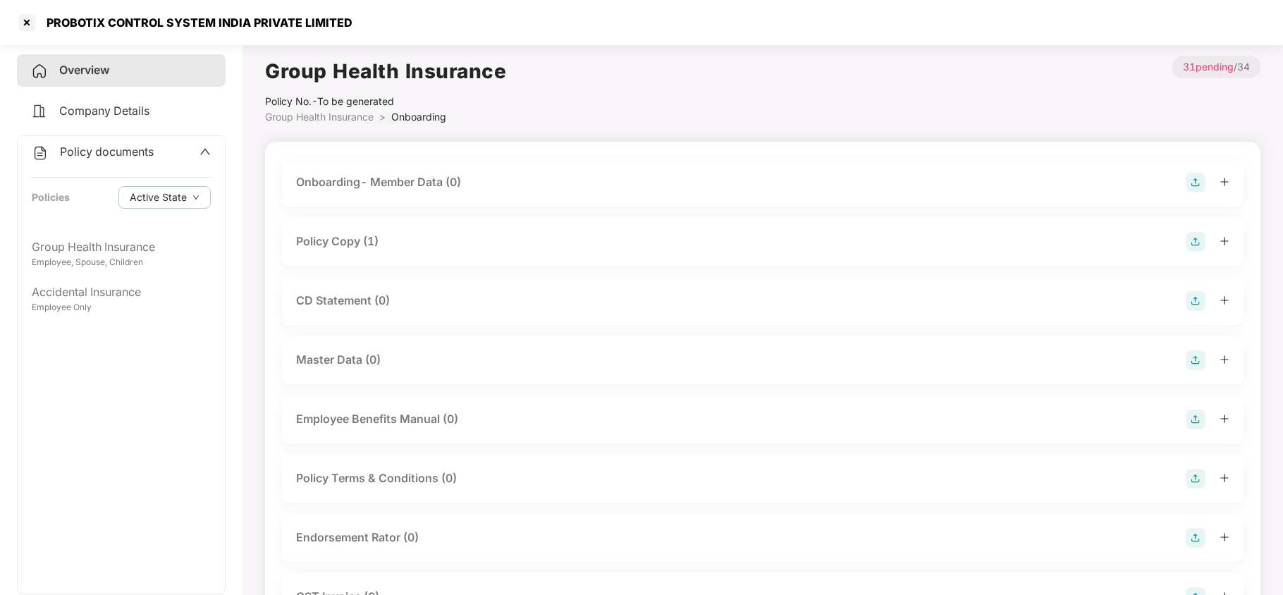
click at [393, 294] on div "CD Statement (0)" at bounding box center [762, 301] width 933 height 20
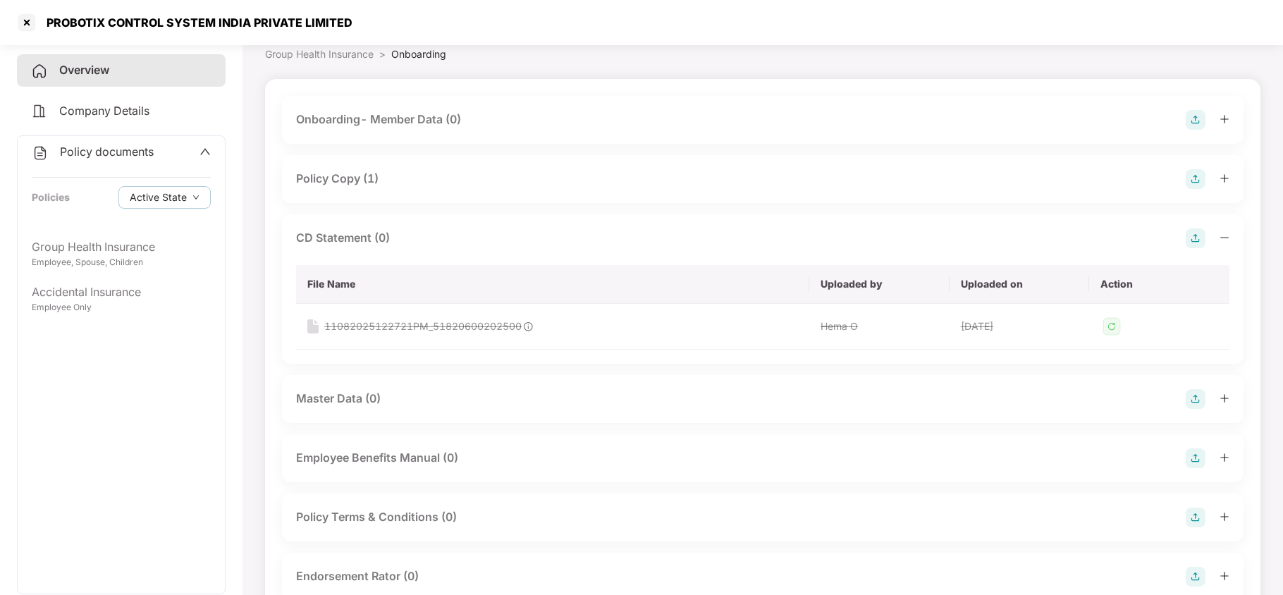
scroll to position [94, 0]
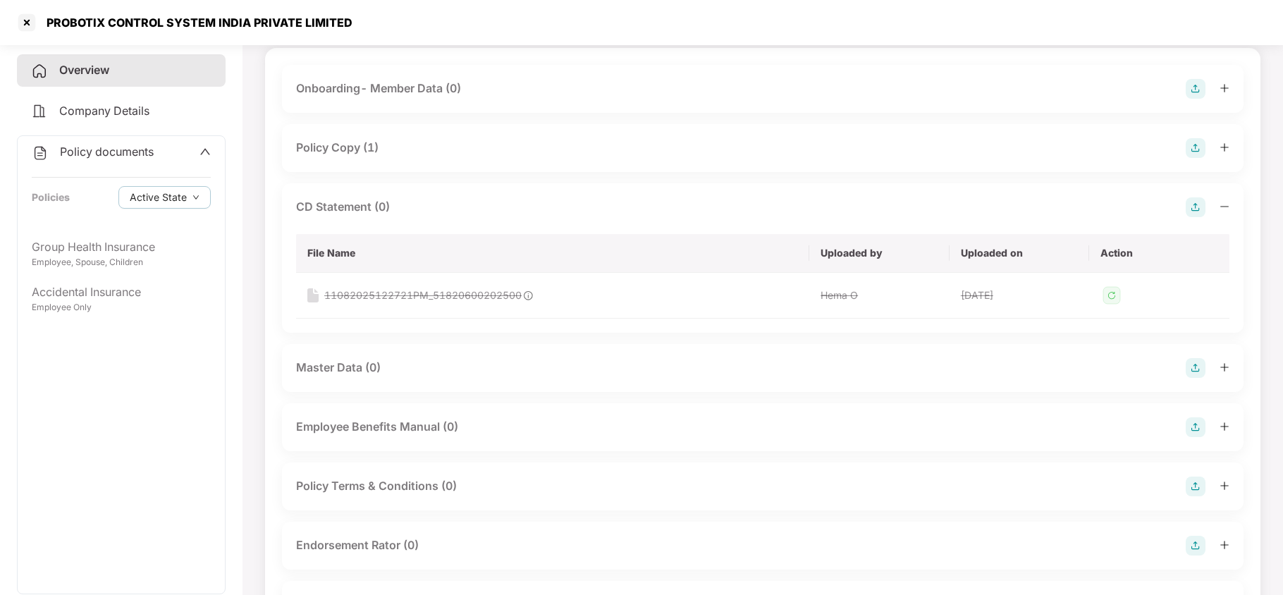
click at [1192, 206] on img at bounding box center [1195, 207] width 20 height 20
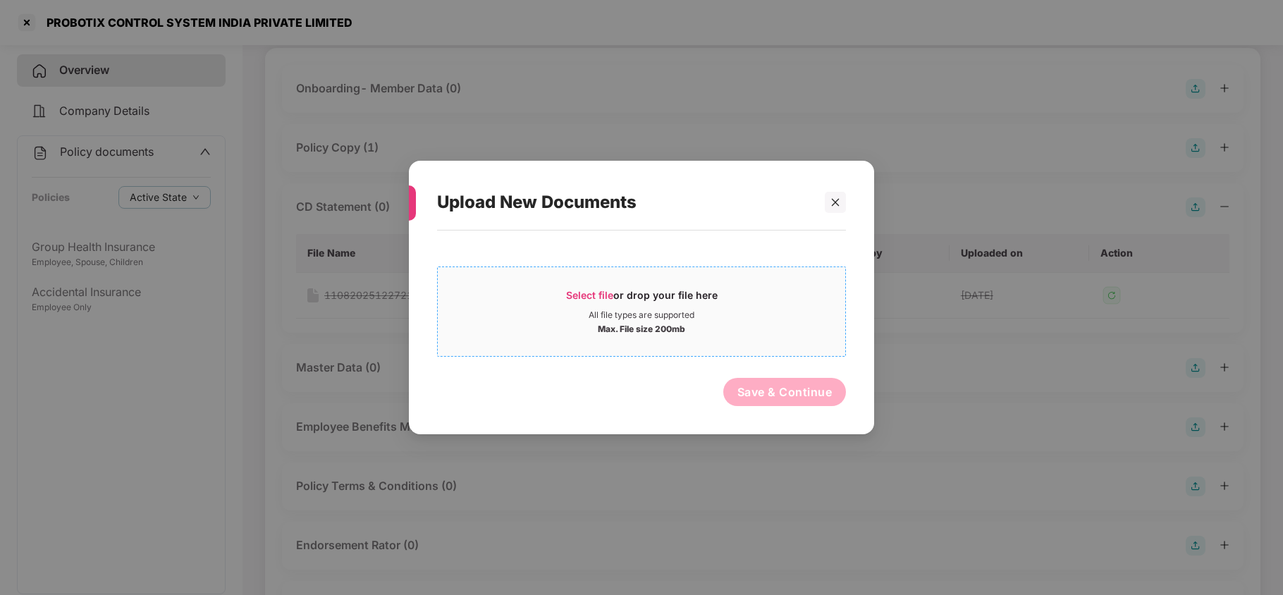
click at [576, 285] on span "Select file or drop your file here All file types are supported Max. File size …" at bounding box center [641, 312] width 407 height 68
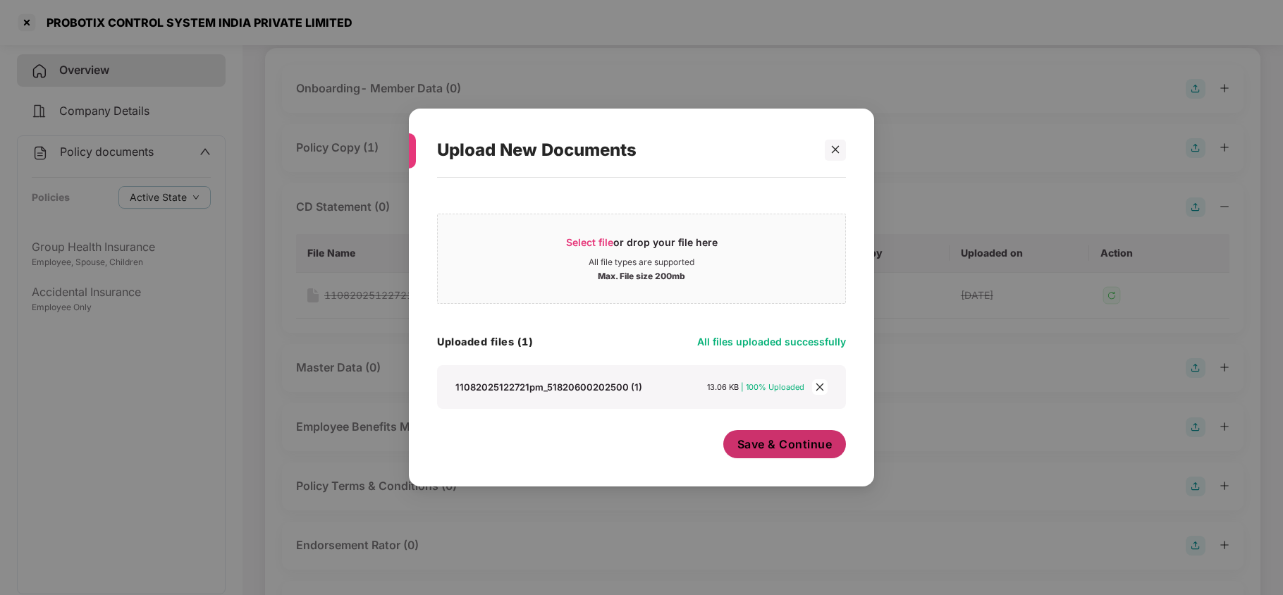
click at [768, 446] on span "Save & Continue" at bounding box center [784, 444] width 95 height 16
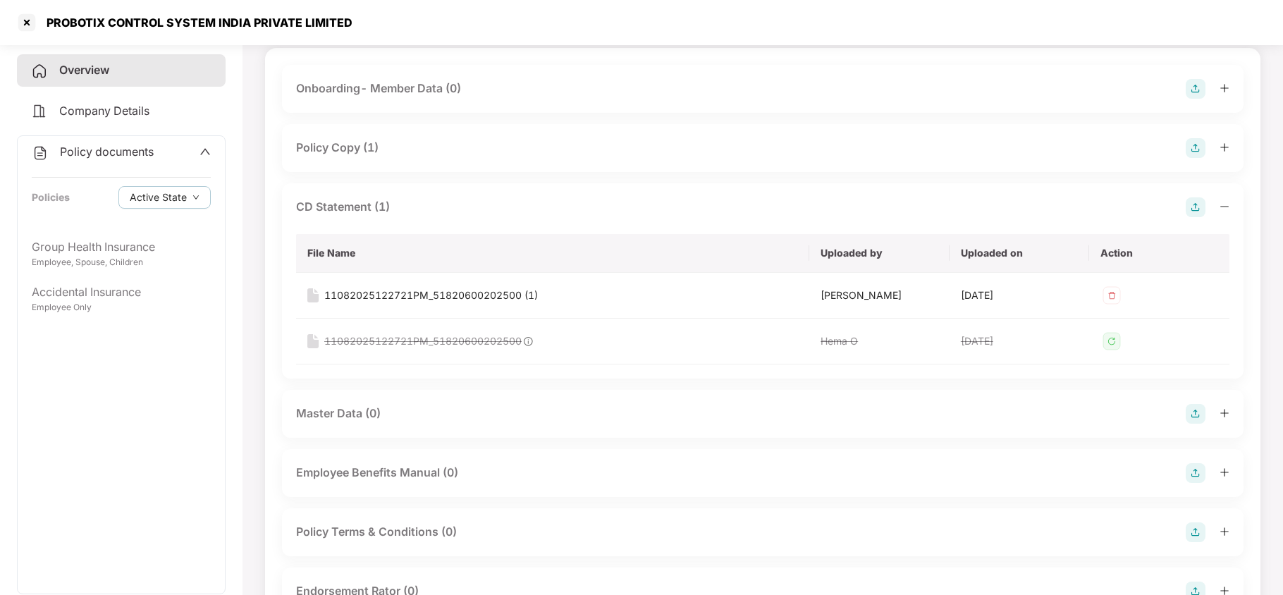
click at [483, 203] on div "CD Statement (1)" at bounding box center [762, 207] width 933 height 20
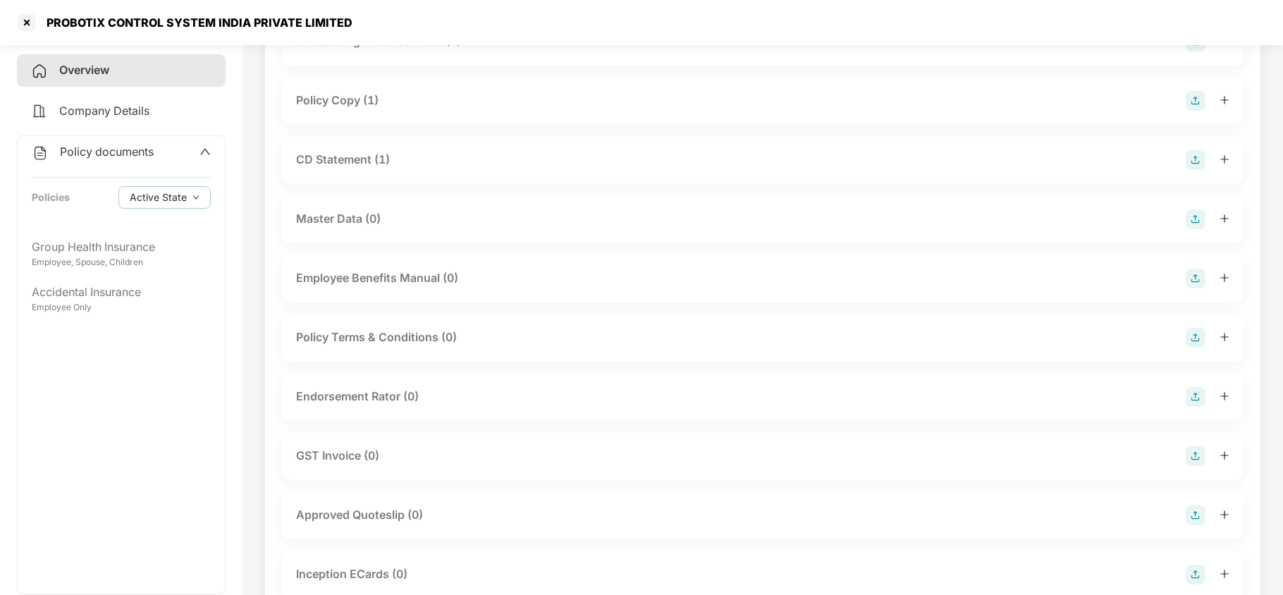
scroll to position [187, 0]
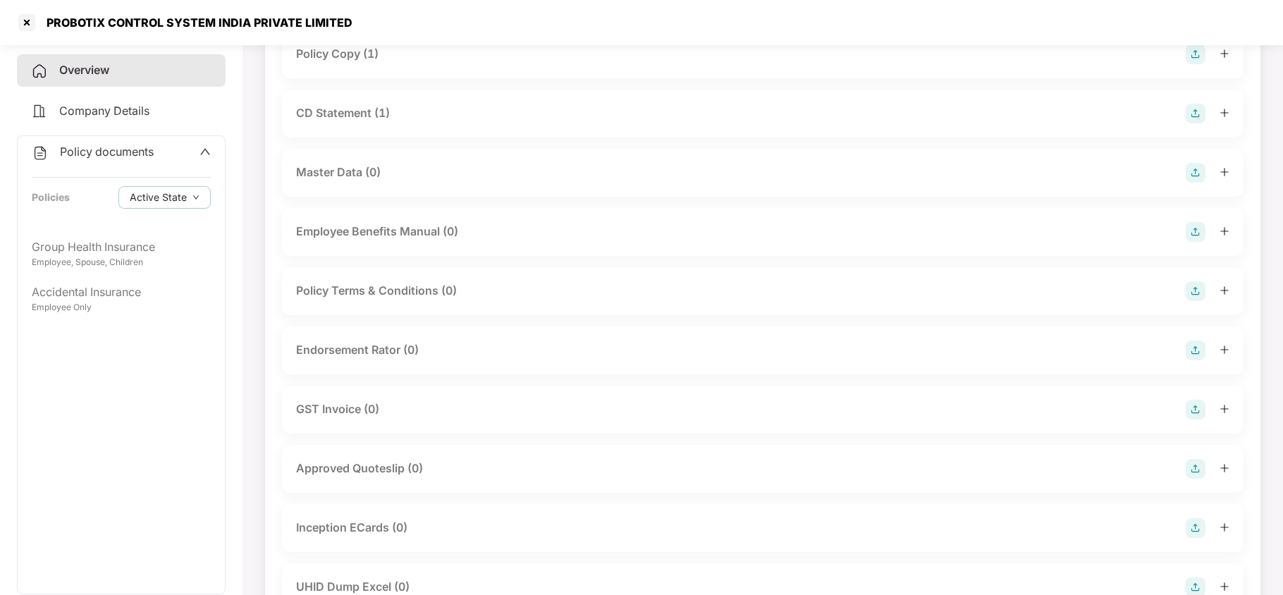
click at [395, 356] on div "Endorsement Rator (0)" at bounding box center [357, 350] width 123 height 18
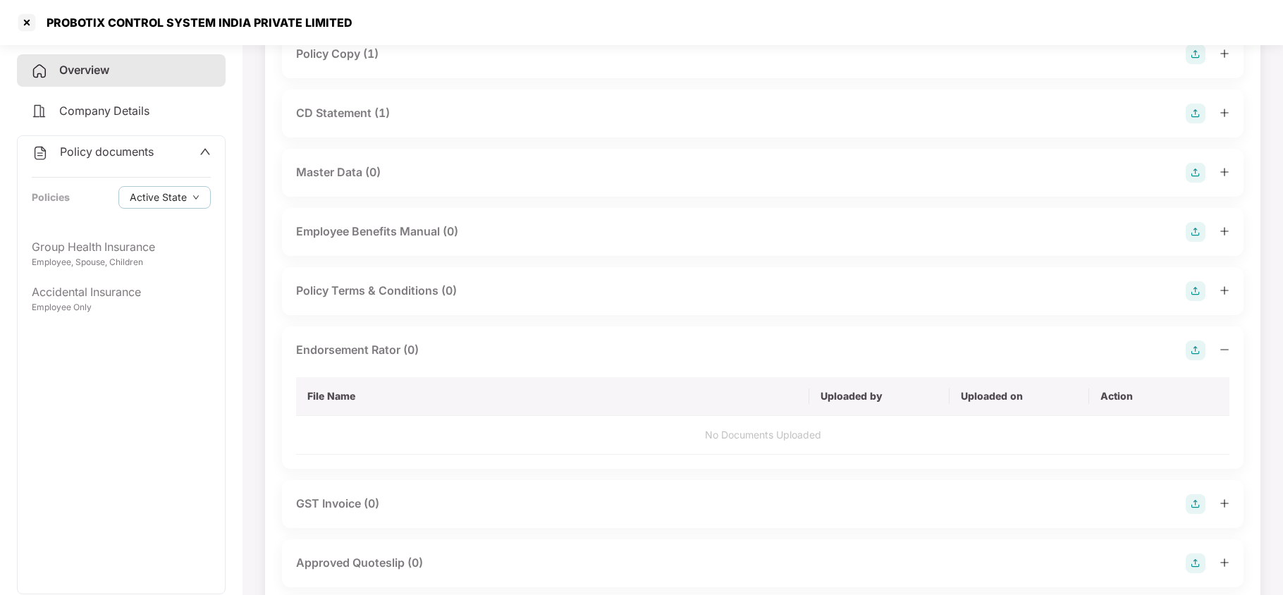
click at [761, 354] on div "Endorsement Rator (0)" at bounding box center [762, 350] width 933 height 20
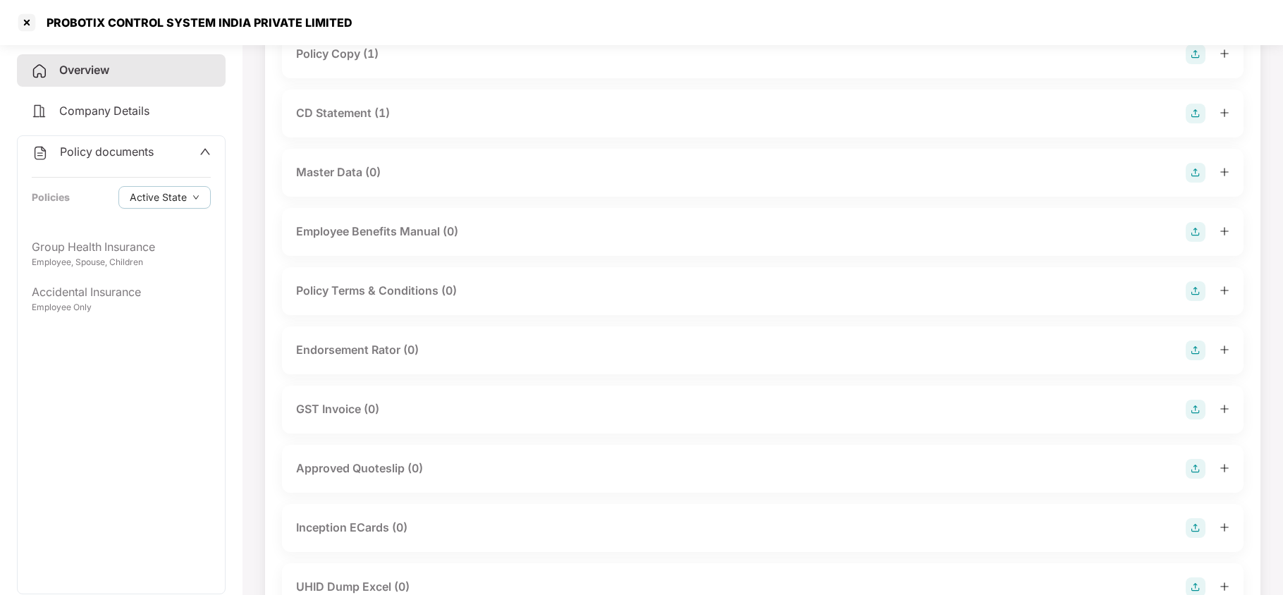
click at [1181, 350] on div "Endorsement Rator (0)" at bounding box center [762, 350] width 933 height 20
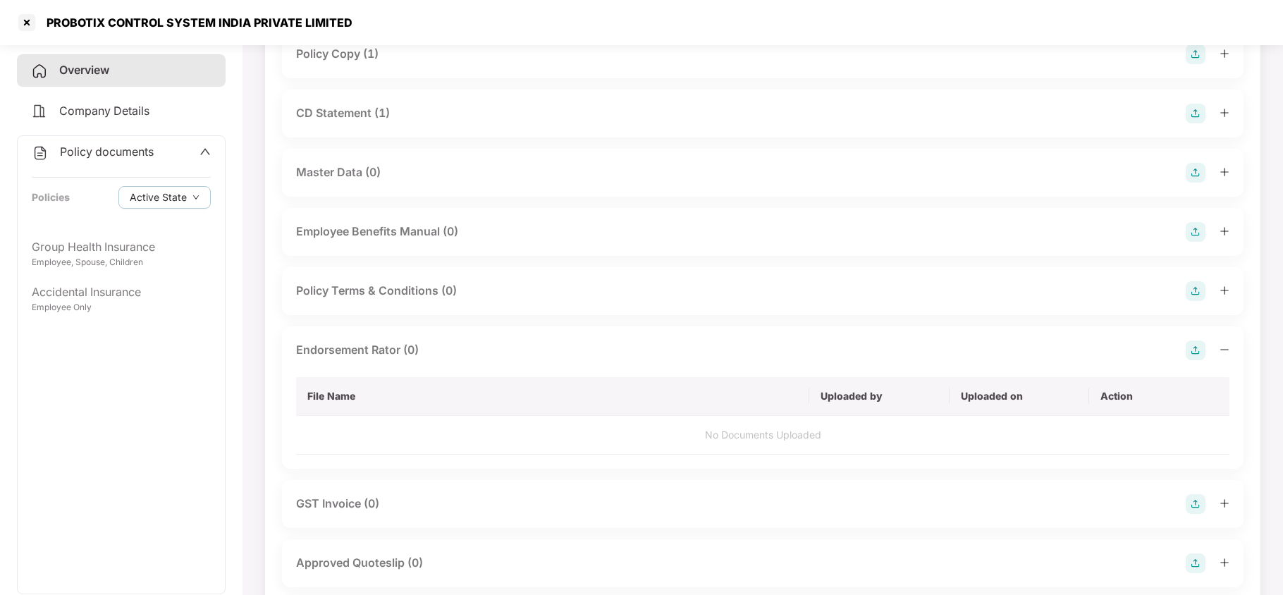
click at [1187, 348] on img at bounding box center [1195, 350] width 20 height 20
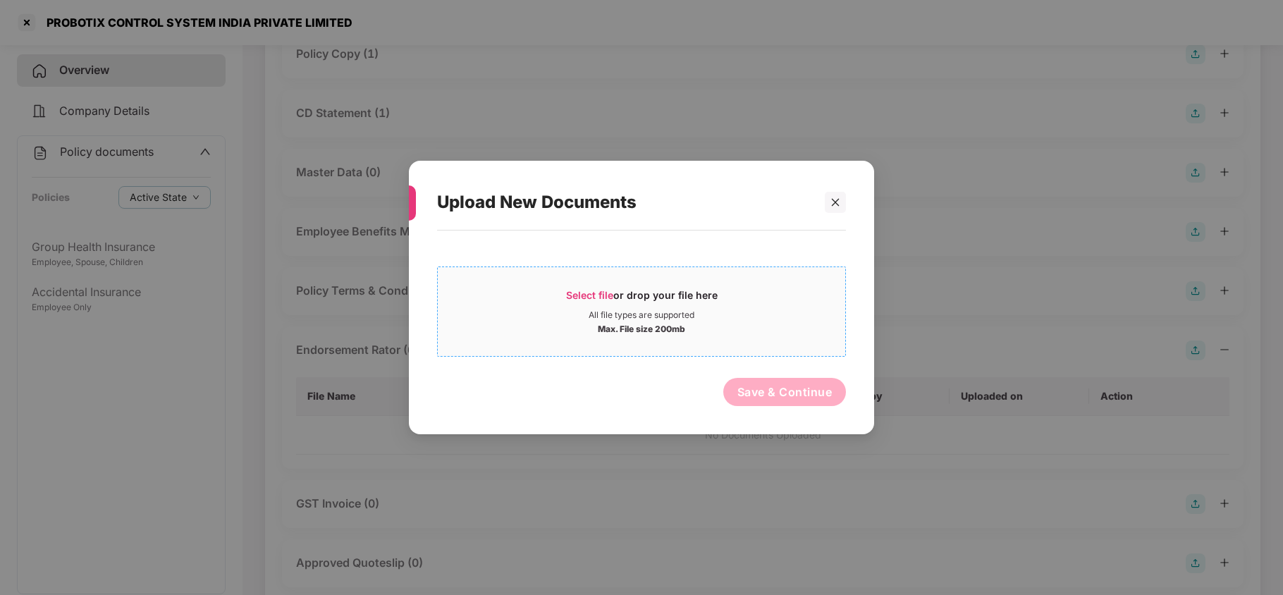
click at [567, 297] on span "Select file" at bounding box center [589, 295] width 47 height 12
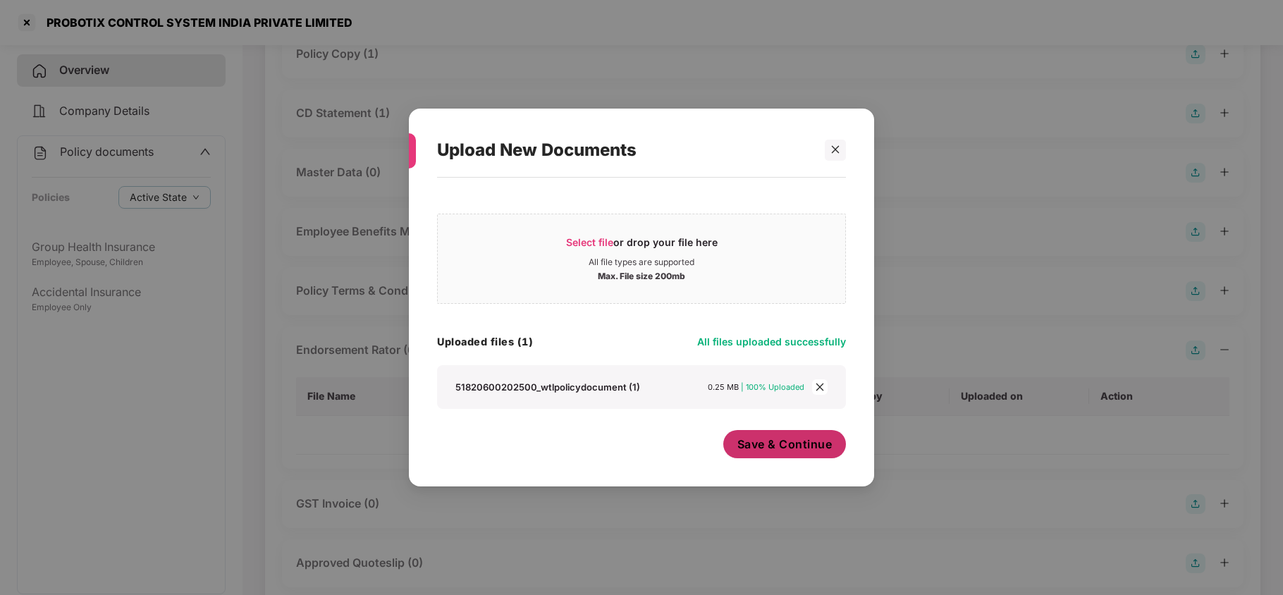
click at [770, 445] on span "Save & Continue" at bounding box center [784, 444] width 95 height 16
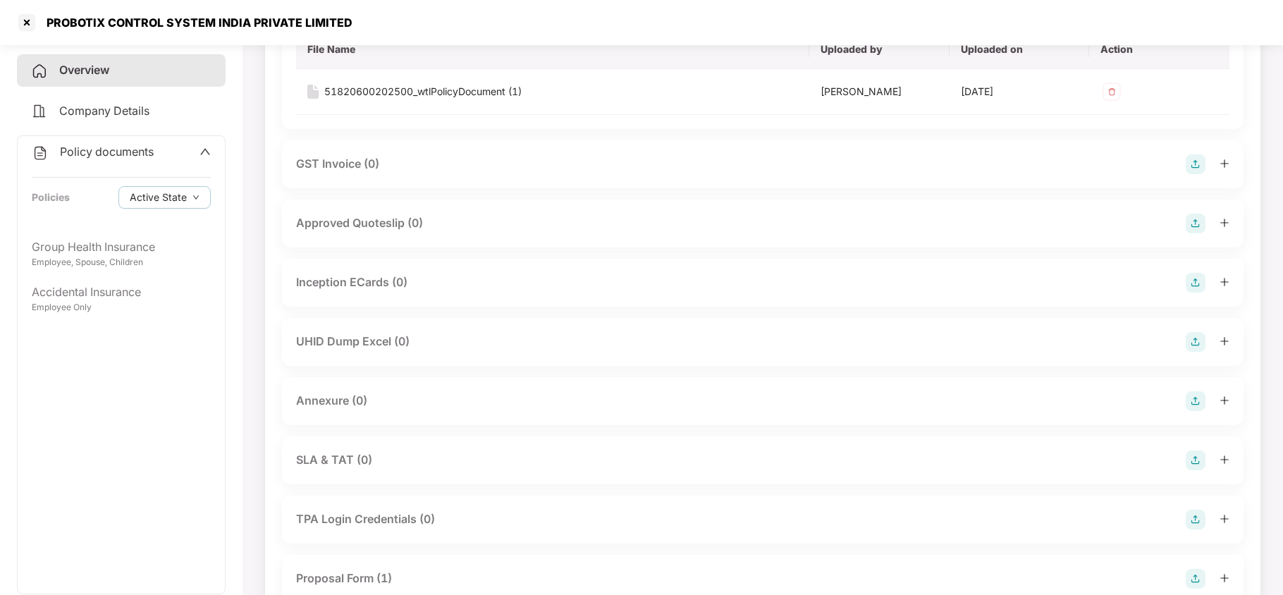
scroll to position [564, 0]
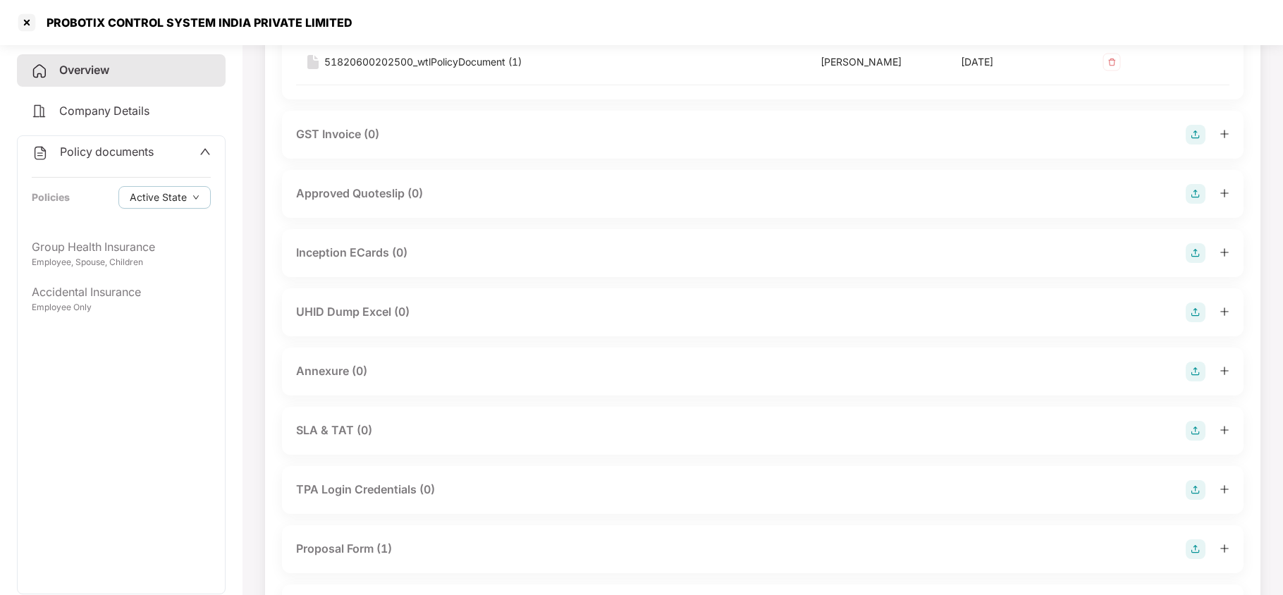
click at [436, 308] on div "UHID Dump Excel (0)" at bounding box center [762, 312] width 933 height 20
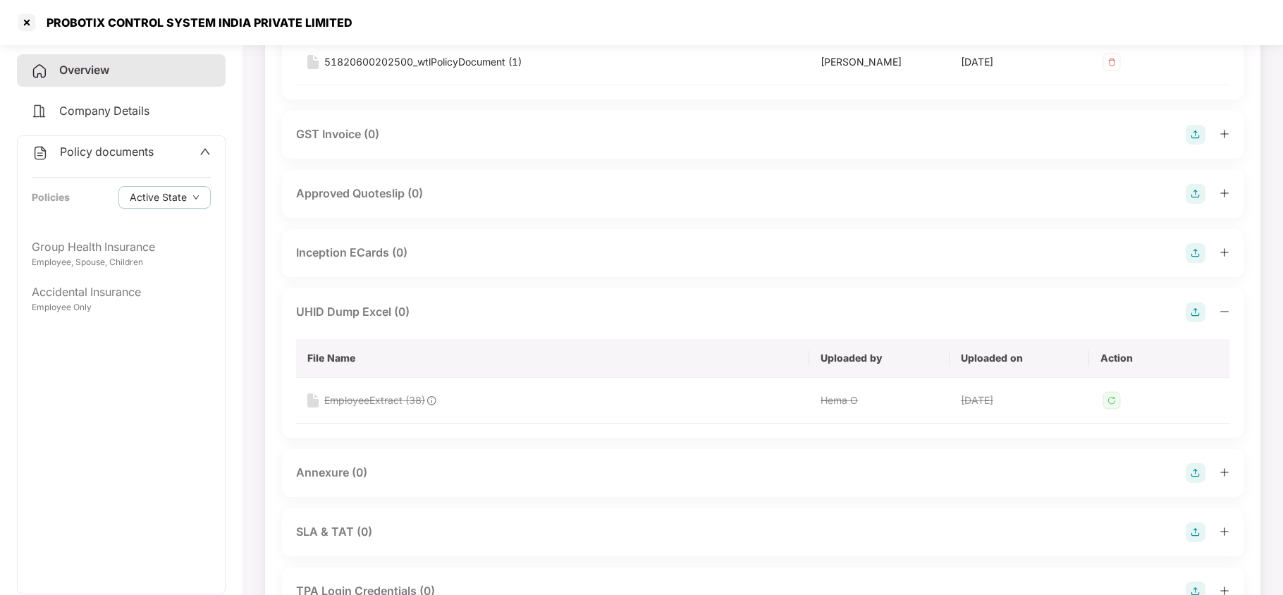
click at [1198, 307] on img at bounding box center [1195, 312] width 20 height 20
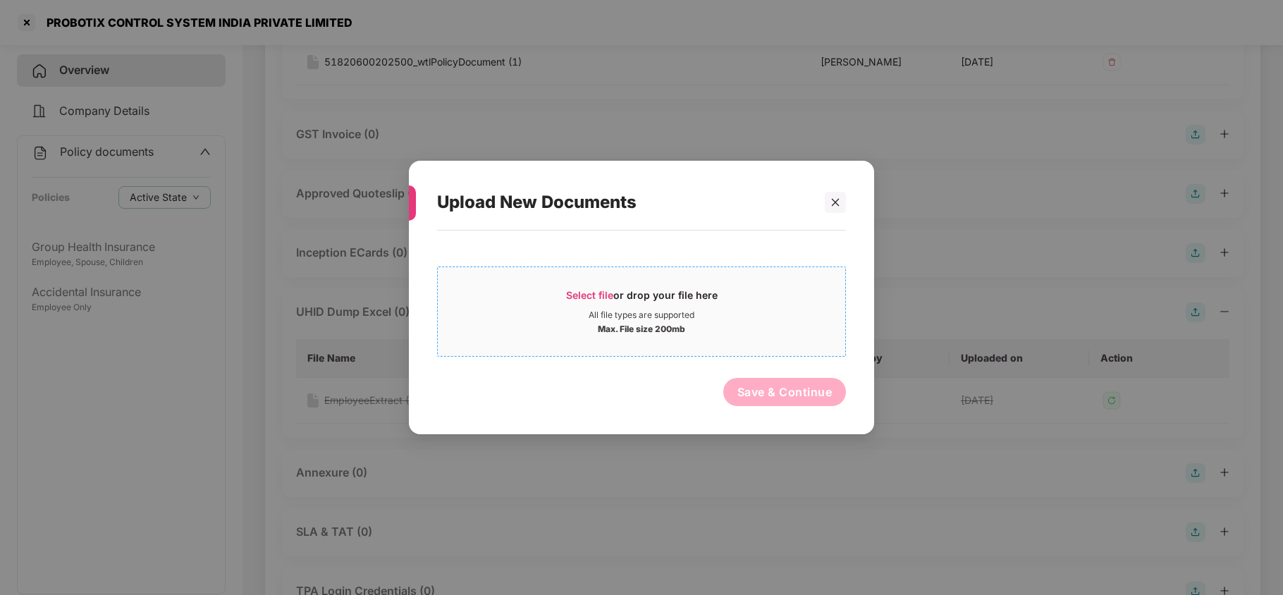
click at [570, 295] on span "Select file" at bounding box center [589, 295] width 47 height 12
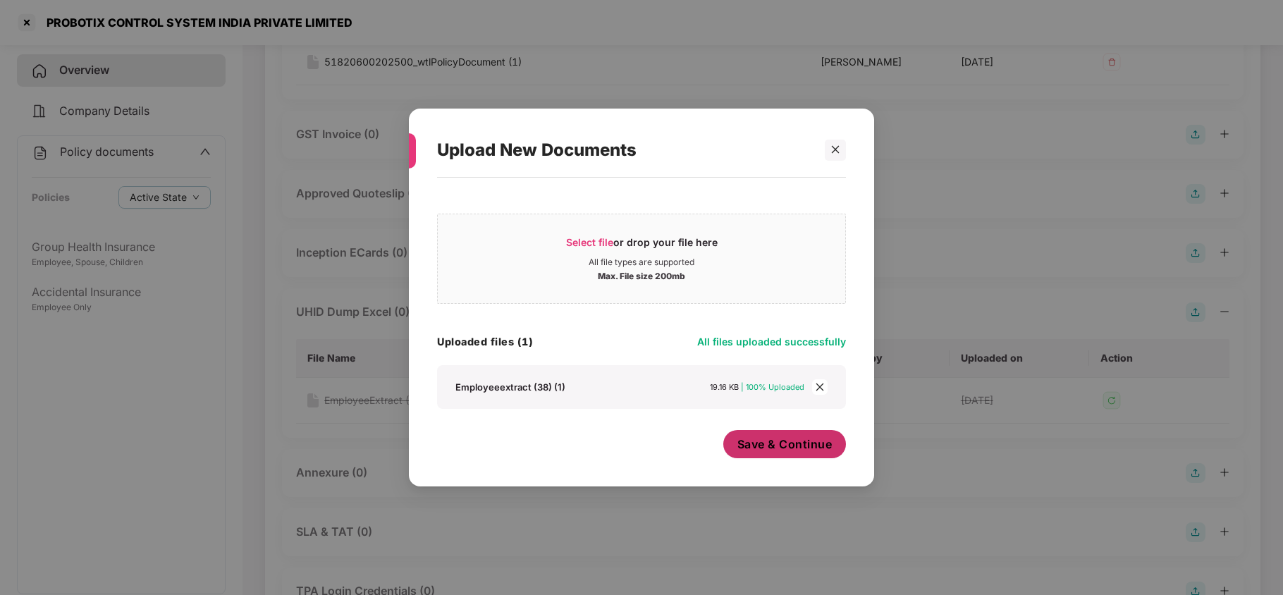
click at [775, 441] on span "Save & Continue" at bounding box center [784, 444] width 95 height 16
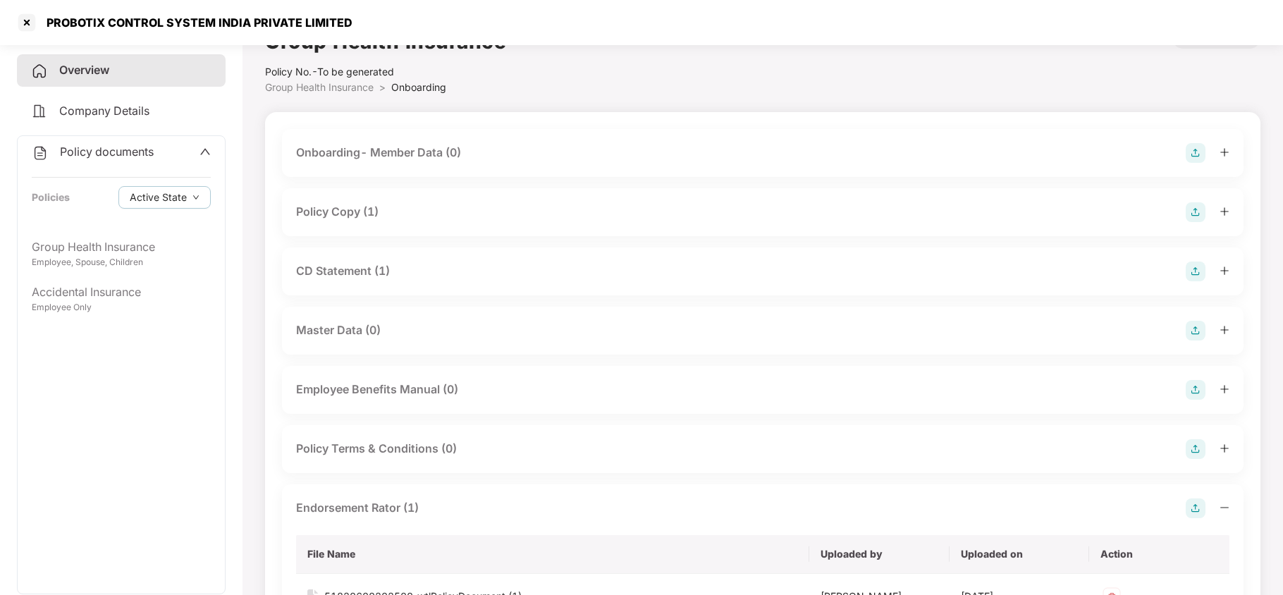
scroll to position [0, 0]
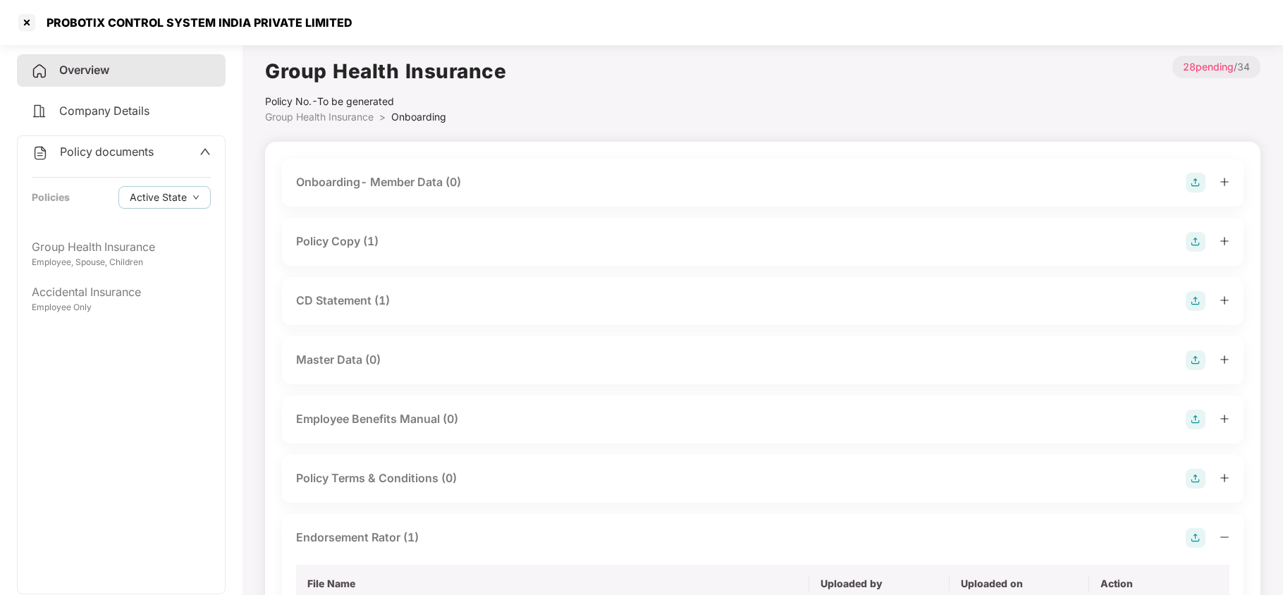
click at [102, 123] on div "Company Details" at bounding box center [121, 111] width 209 height 32
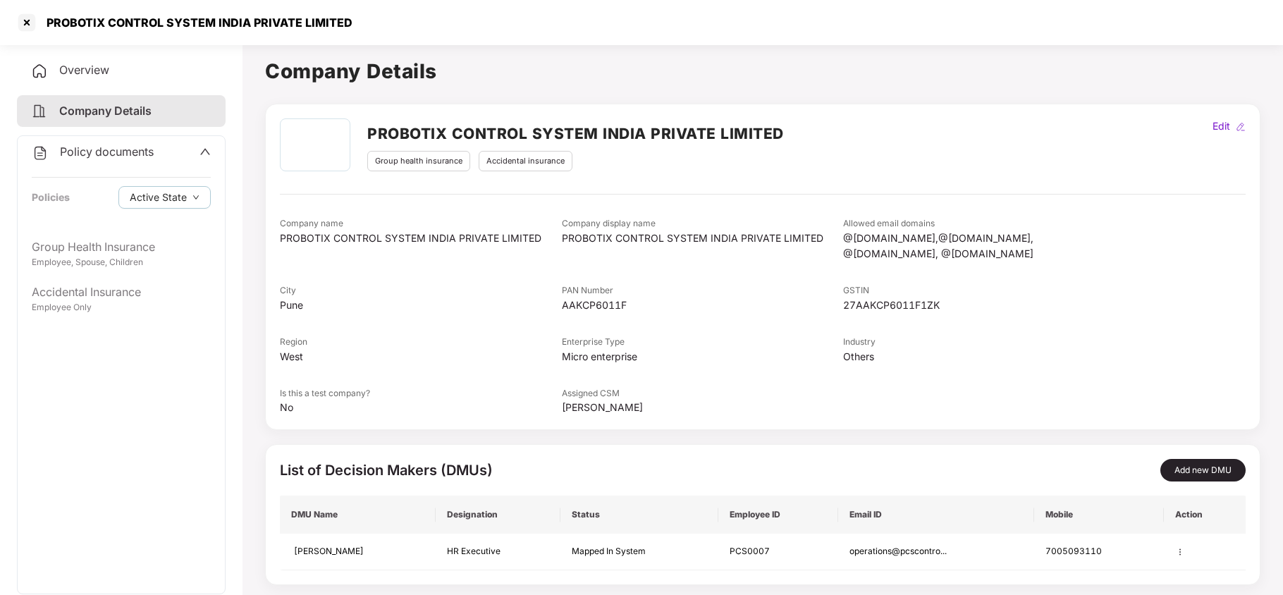
scroll to position [1, 0]
click at [79, 61] on div "Overview" at bounding box center [121, 70] width 209 height 32
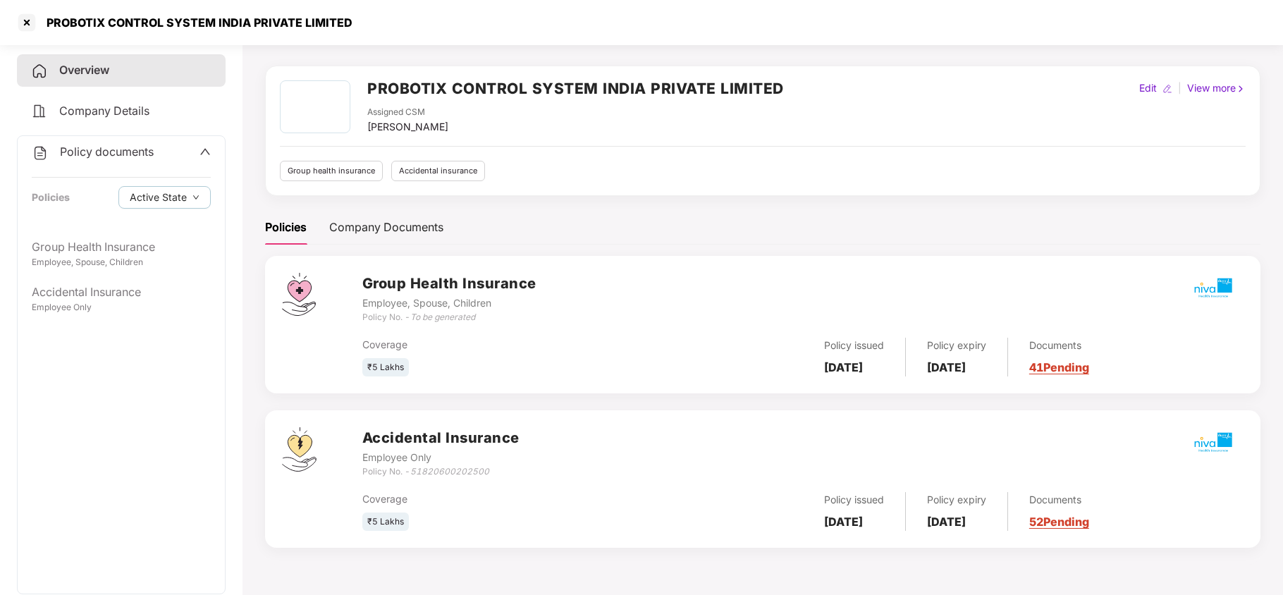
scroll to position [0, 0]
